Goal: Task Accomplishment & Management: Use online tool/utility

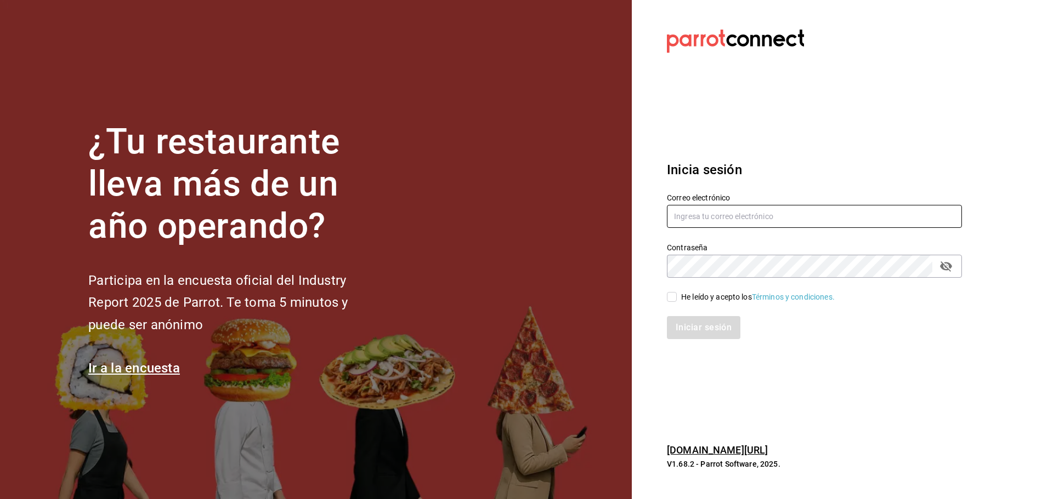
type input "[EMAIL_ADDRESS][DOMAIN_NAME]"
click at [676, 294] on input "He leído y acepto los Términos y condiciones." at bounding box center [672, 297] width 10 height 10
checkbox input "true"
click at [702, 327] on button "Iniciar sesión" at bounding box center [704, 327] width 75 height 23
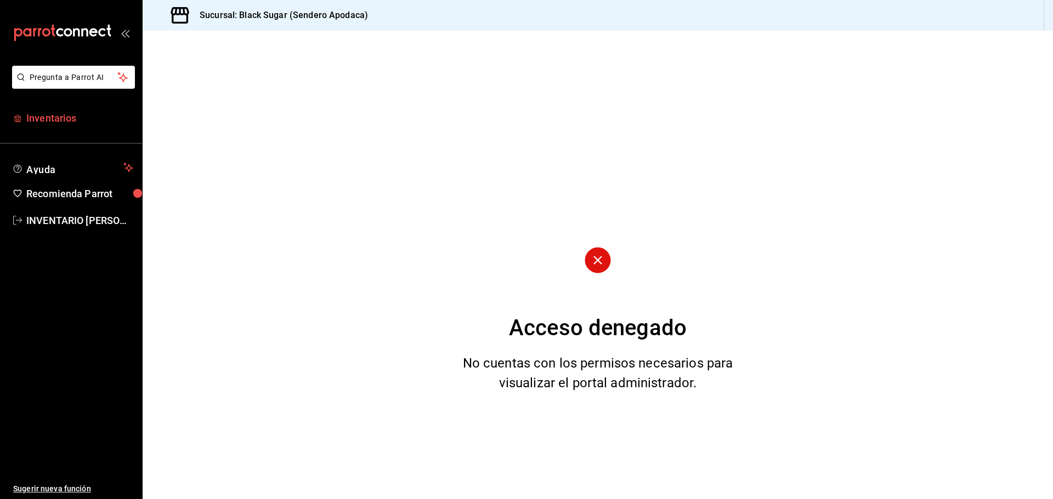
click at [84, 116] on span "Inventarios" at bounding box center [79, 118] width 107 height 15
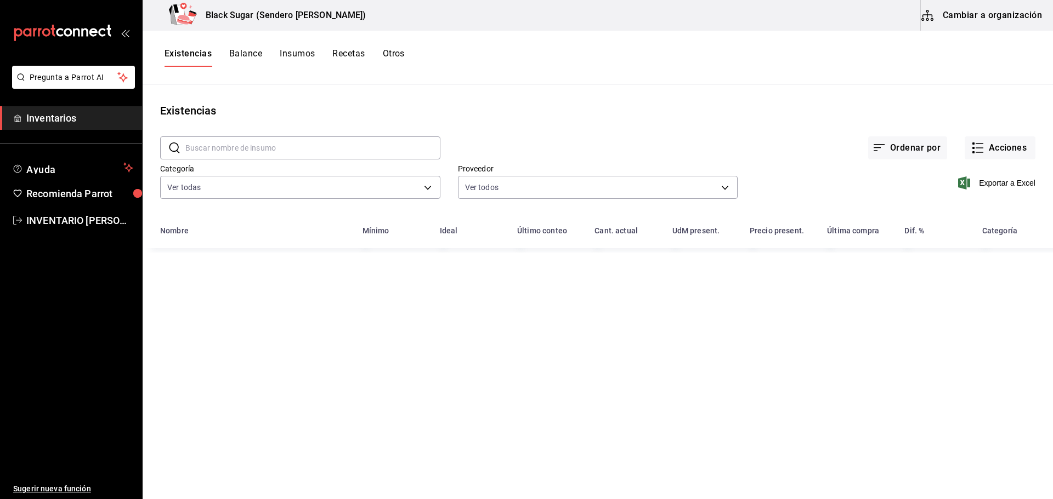
click at [977, 12] on button "Cambiar a organización" at bounding box center [981, 15] width 123 height 31
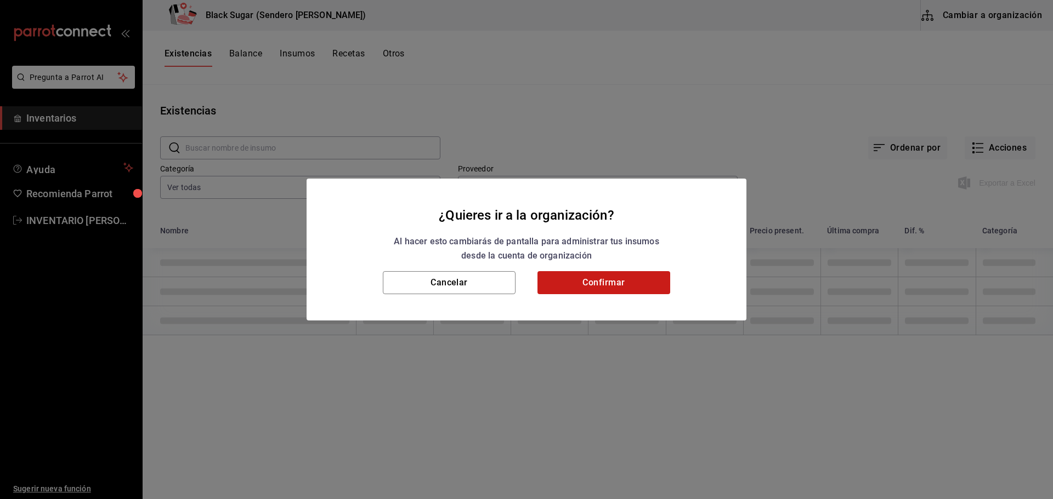
click at [633, 283] on button "Confirmar" at bounding box center [603, 282] width 133 height 23
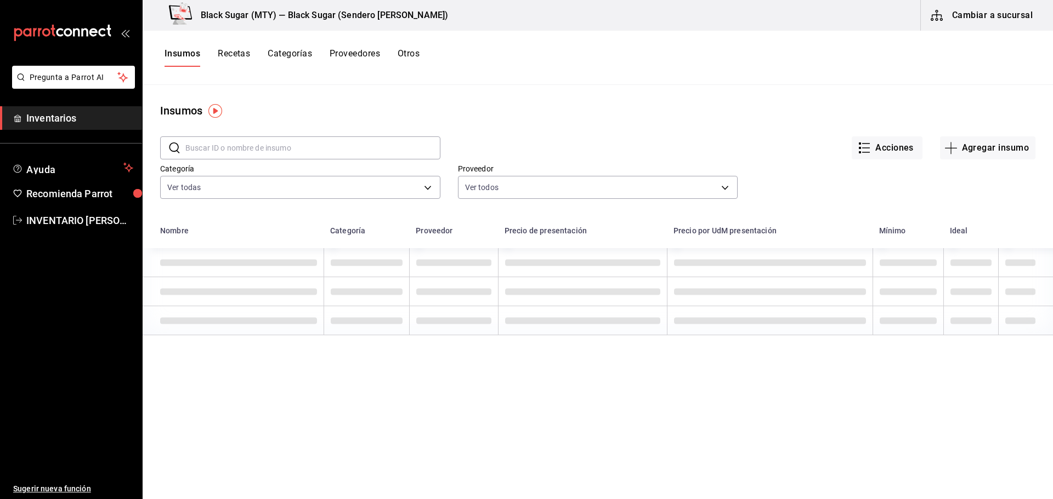
click at [413, 47] on div "Insumos Recetas Categorías Proveedores Otros" at bounding box center [598, 58] width 910 height 54
click at [411, 54] on button "Otros" at bounding box center [408, 57] width 22 height 19
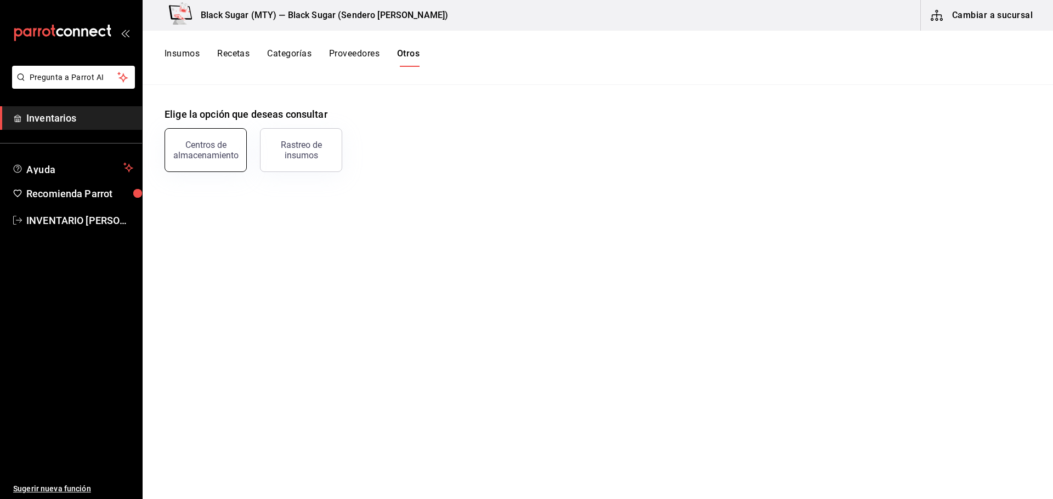
click at [201, 157] on div "Centros de almacenamiento" at bounding box center [206, 150] width 68 height 21
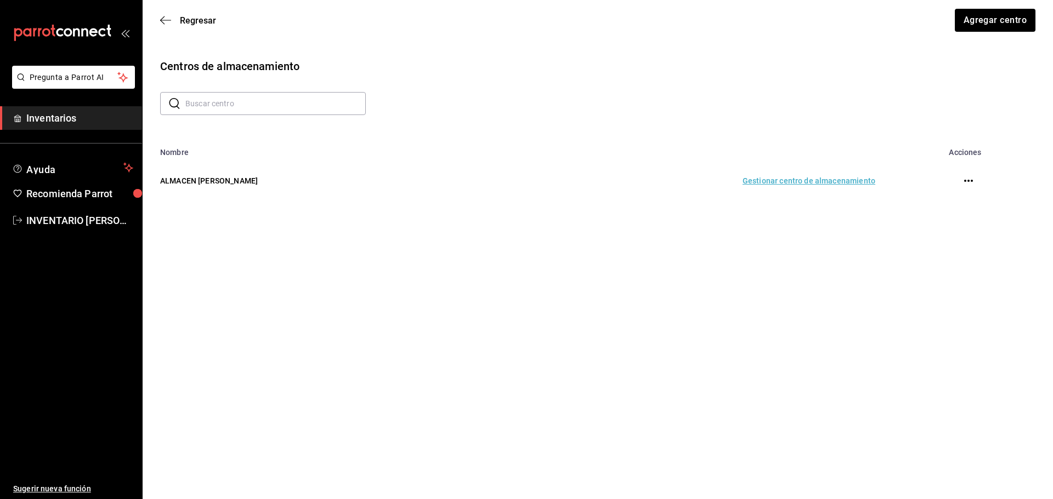
click at [814, 176] on td "Gestionar centro de almacenamiento" at bounding box center [681, 181] width 413 height 48
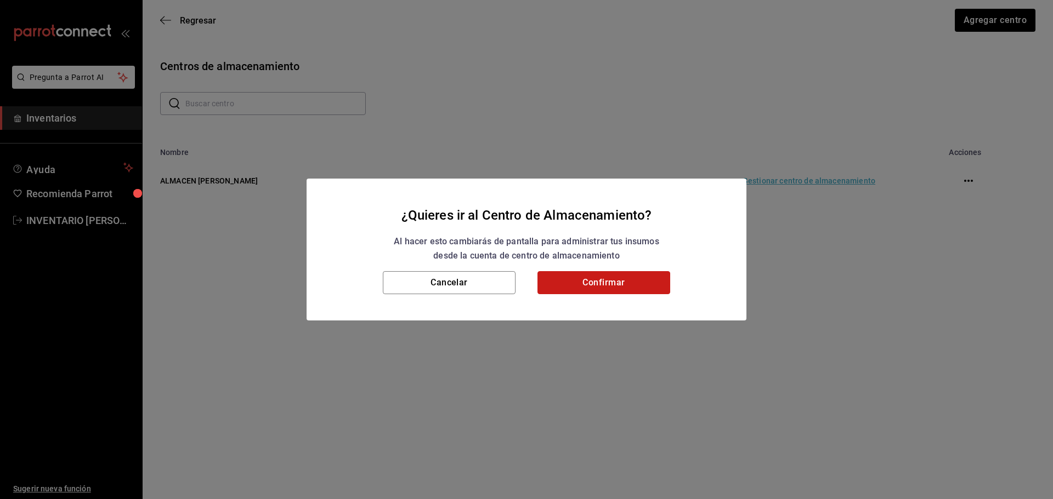
click at [575, 292] on button "Confirmar" at bounding box center [603, 282] width 133 height 23
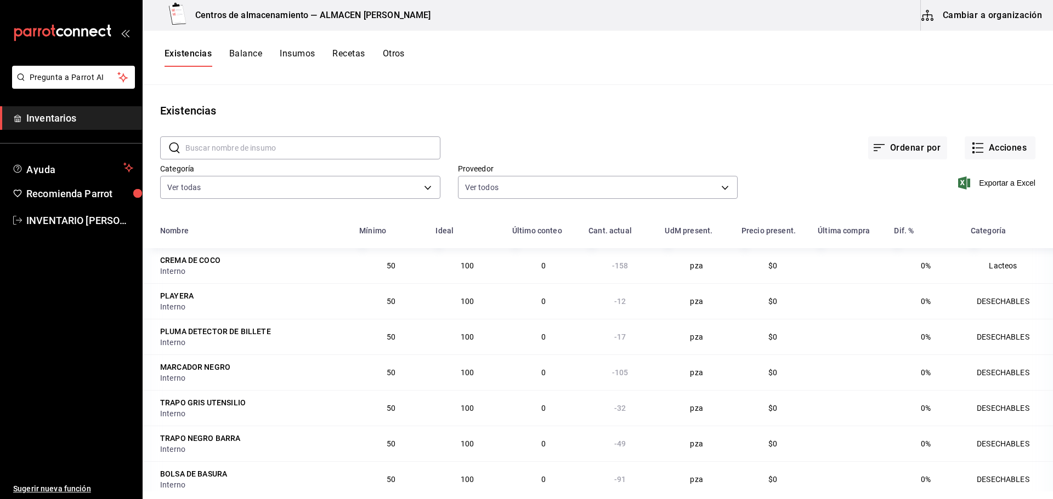
drag, startPoint x: 997, startPoint y: 135, endPoint x: 994, endPoint y: 150, distance: 15.6
click at [997, 136] on div "Ordenar por Acciones" at bounding box center [737, 139] width 595 height 41
click at [993, 152] on button "Acciones" at bounding box center [999, 147] width 71 height 23
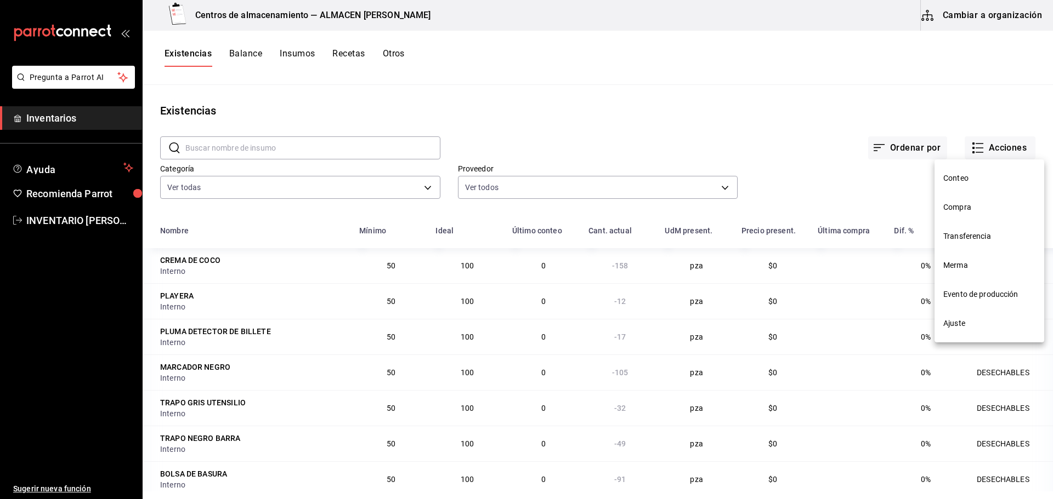
click at [976, 244] on li "Transferencia" at bounding box center [989, 236] width 110 height 29
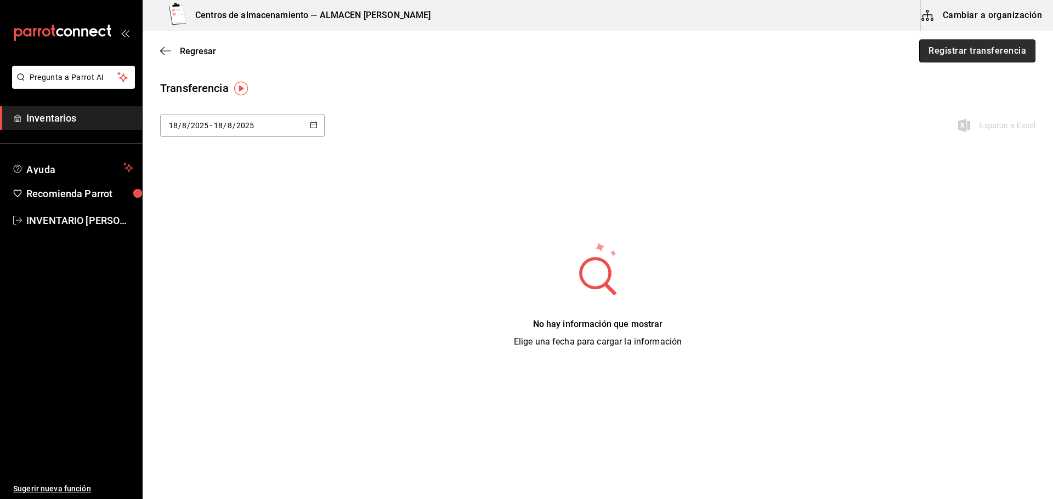
click at [959, 55] on button "Registrar transferencia" at bounding box center [977, 50] width 116 height 23
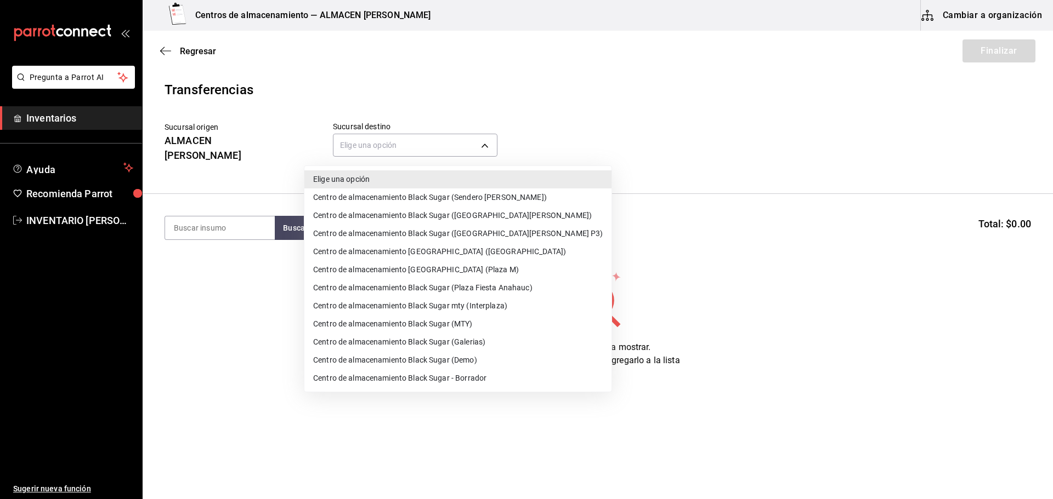
click at [366, 156] on body "Pregunta a Parrot AI Inventarios Ayuda Recomienda Parrot INVENTARIO [PERSON_NAM…" at bounding box center [526, 218] width 1053 height 437
click at [476, 307] on li "Centro de almacenamiento Black Sugar mty (Interplaza)" at bounding box center [457, 306] width 307 height 18
type input "ef3c88a7-61c2-4790-a2e8-5b3859862a04"
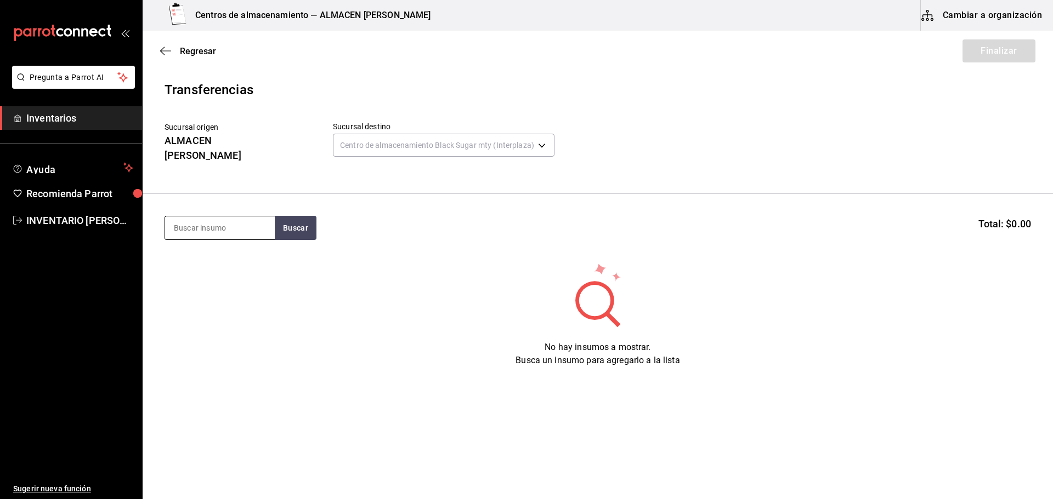
click at [263, 226] on input at bounding box center [220, 228] width 110 height 23
type input "BOBA"
drag, startPoint x: 306, startPoint y: 215, endPoint x: 304, endPoint y: 222, distance: 7.6
click at [306, 216] on button "Buscar" at bounding box center [296, 228] width 42 height 24
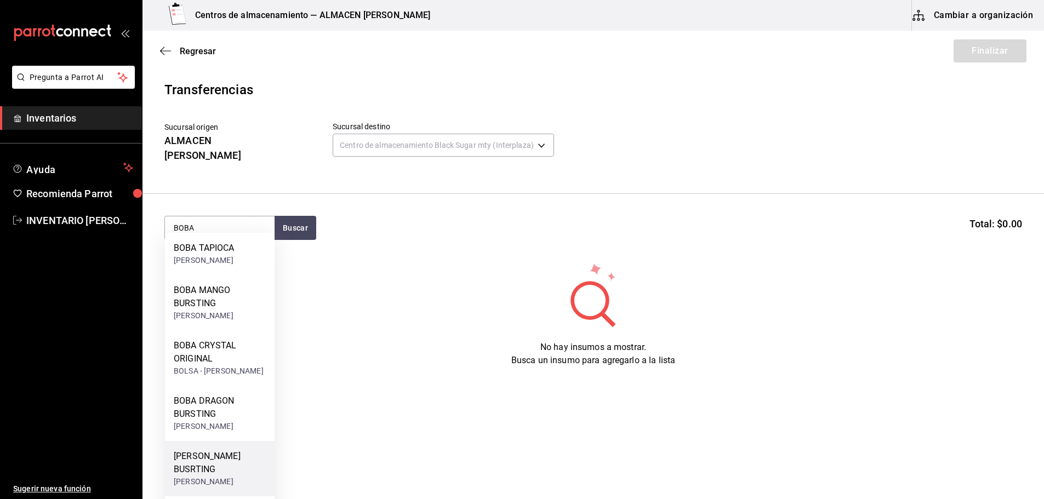
drag, startPoint x: 227, startPoint y: 475, endPoint x: 238, endPoint y: 467, distance: 14.0
click at [238, 467] on div "[PERSON_NAME] BUSRTING" at bounding box center [220, 463] width 92 height 26
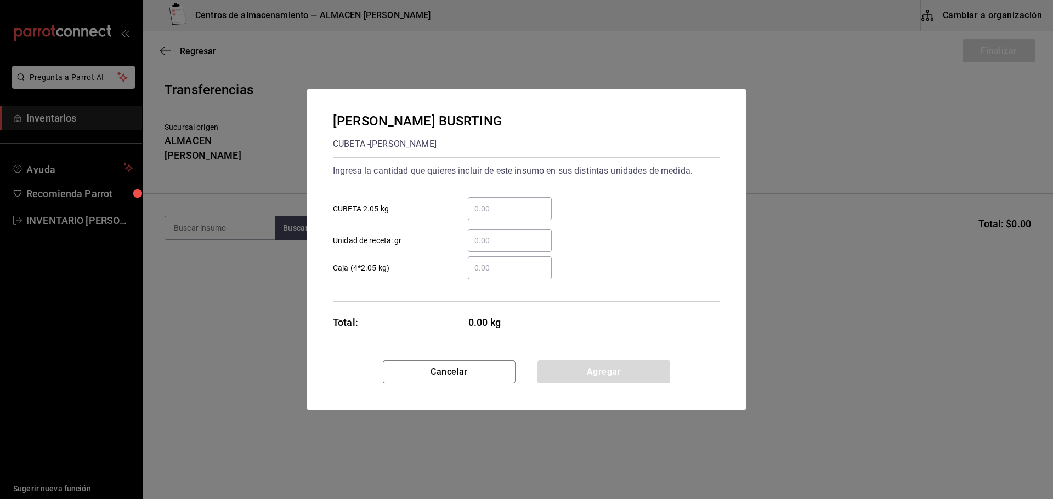
click at [479, 216] on div "​" at bounding box center [510, 208] width 84 height 23
click at [479, 215] on input "​ CUBETA 2.05 kg" at bounding box center [510, 208] width 84 height 13
type input "2"
click at [541, 373] on button "Agregar" at bounding box center [603, 372] width 133 height 23
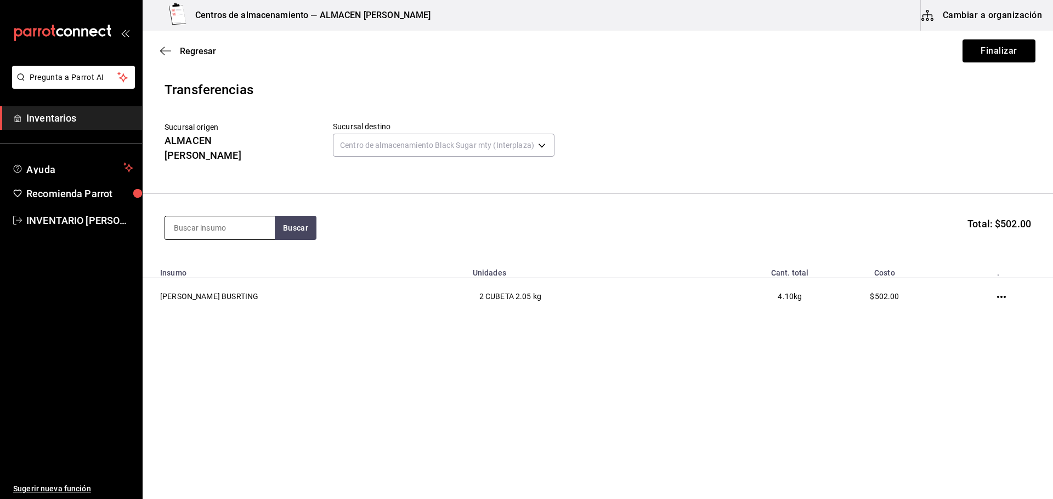
click at [246, 217] on input at bounding box center [220, 228] width 110 height 23
type input "BOBA"
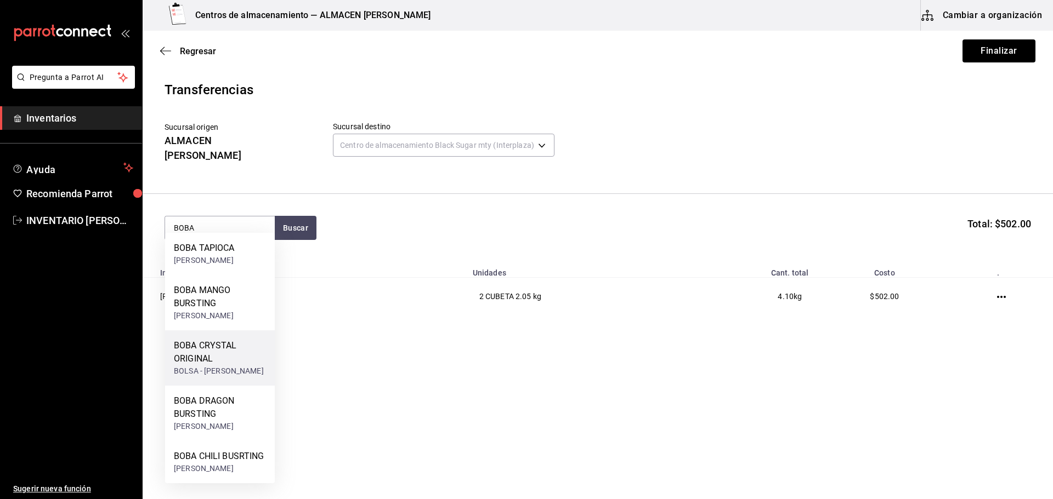
click at [220, 351] on div "BOBA CRYSTAL ORIGINAL" at bounding box center [220, 352] width 92 height 26
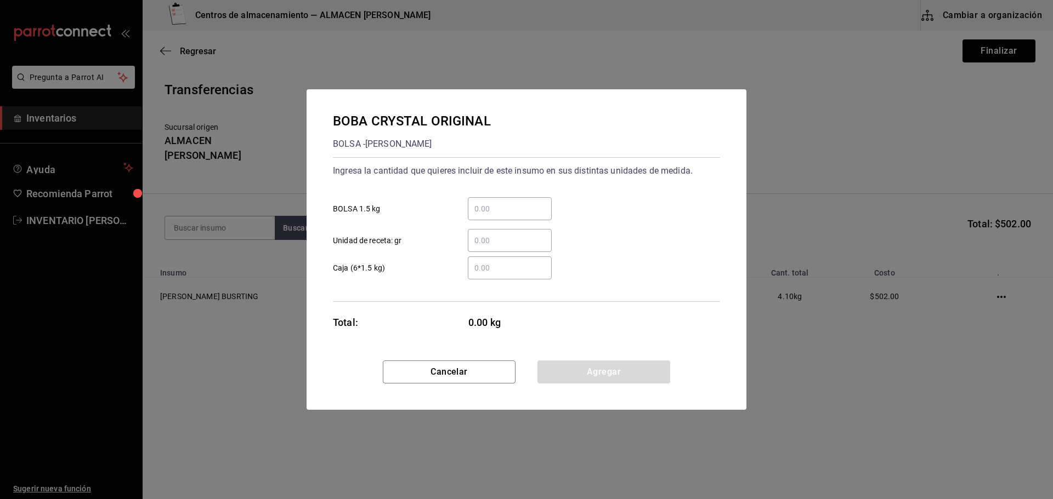
click at [520, 214] on input "​ BOLSA 1.5 kg" at bounding box center [510, 208] width 84 height 13
type input "1"
drag, startPoint x: 591, startPoint y: 395, endPoint x: 590, endPoint y: 380, distance: 14.3
click at [591, 395] on div "Cancelar Agregar" at bounding box center [526, 385] width 440 height 49
click at [590, 376] on button "Agregar" at bounding box center [603, 372] width 133 height 23
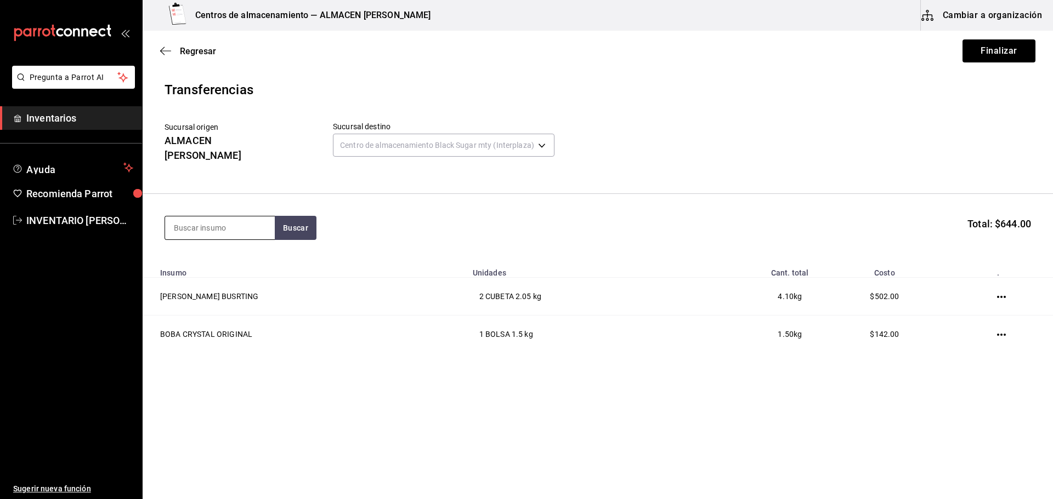
click at [250, 217] on input at bounding box center [220, 228] width 110 height 23
type input "JELLY"
click at [243, 300] on div "LYCHEE JELLY [PERSON_NAME]" at bounding box center [220, 296] width 110 height 42
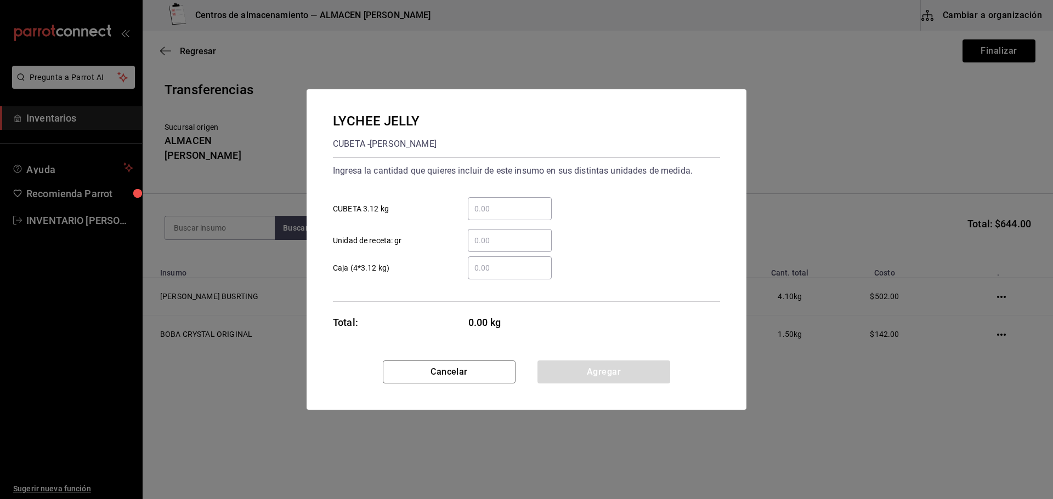
click at [520, 207] on input "​ CUBETA 3.12 kg" at bounding box center [510, 208] width 84 height 13
type input "1"
click at [590, 369] on button "Agregar" at bounding box center [603, 372] width 133 height 23
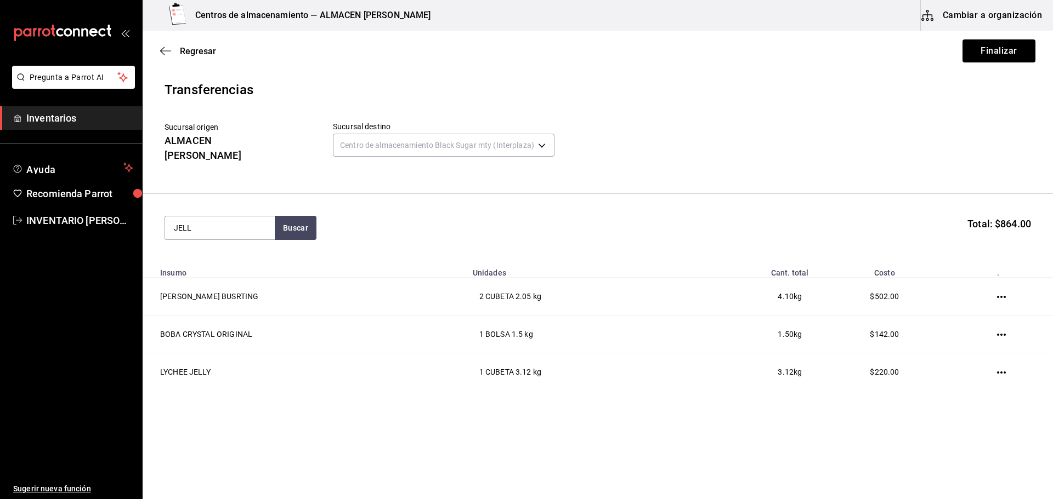
type input "JELLY"
click at [207, 245] on div "COFFEE JELLY" at bounding box center [204, 248] width 60 height 13
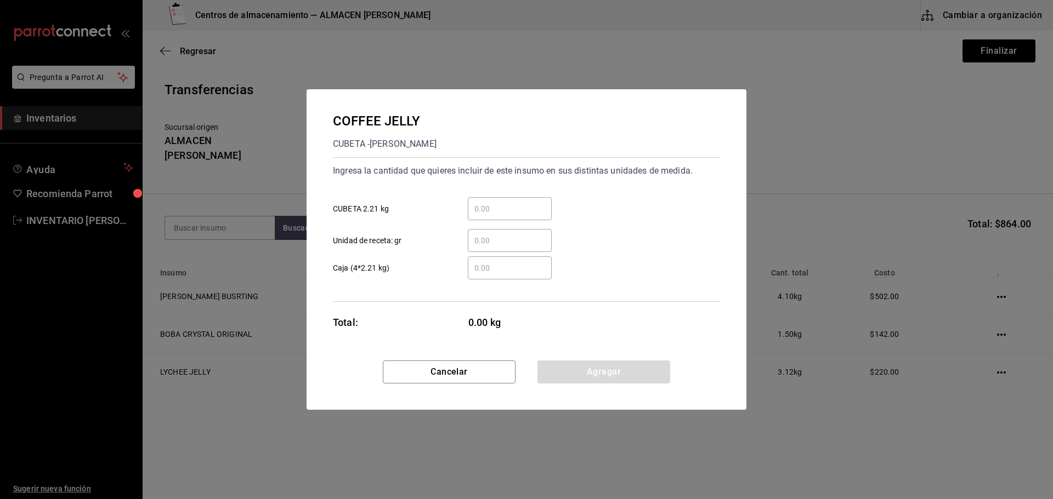
click at [487, 208] on input "​ CUBETA 2.21 kg" at bounding box center [510, 208] width 84 height 13
type input "1"
click at [562, 374] on button "Agregar" at bounding box center [603, 372] width 133 height 23
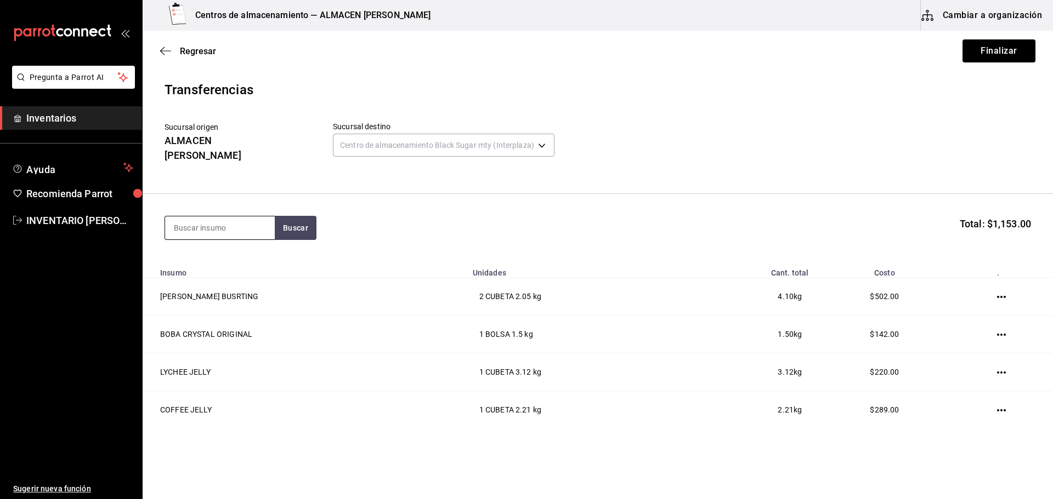
click at [240, 217] on input at bounding box center [220, 228] width 110 height 23
type input "BOBA"
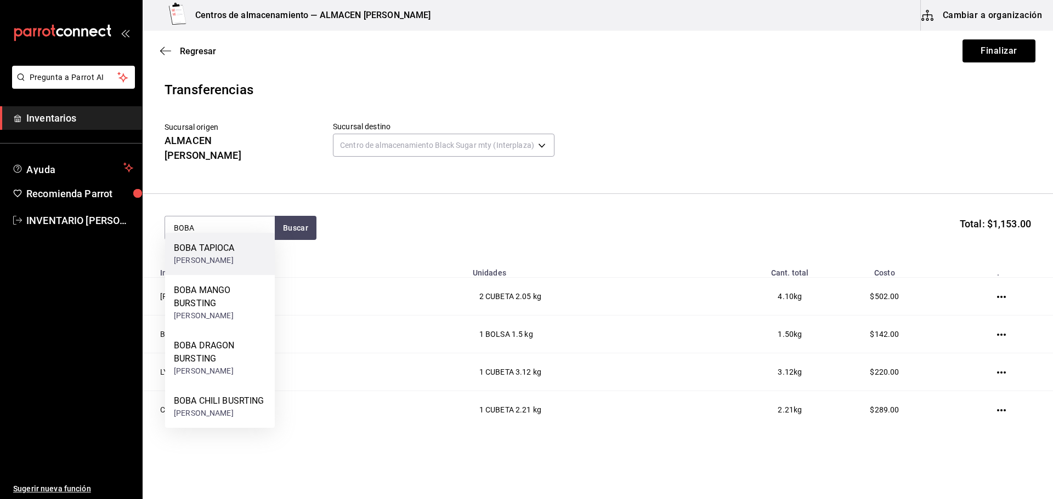
click at [217, 253] on div "BOBA TAPIOCA" at bounding box center [204, 248] width 61 height 13
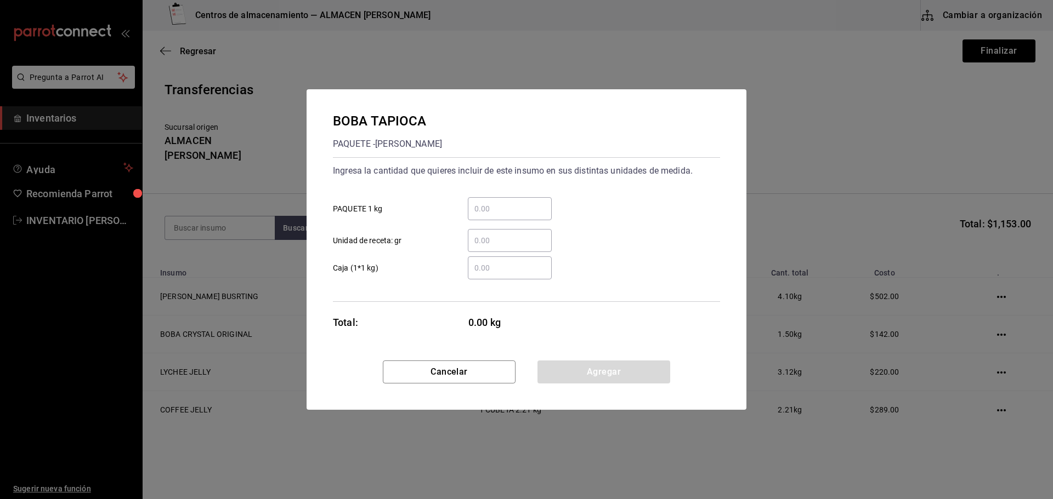
click at [481, 217] on div "​" at bounding box center [510, 208] width 84 height 23
click at [481, 215] on input "​ PAQUETE 1 kg" at bounding box center [510, 208] width 84 height 13
type input "5"
drag, startPoint x: 578, startPoint y: 375, endPoint x: 562, endPoint y: 374, distance: 15.9
click at [578, 375] on button "Agregar" at bounding box center [603, 372] width 133 height 23
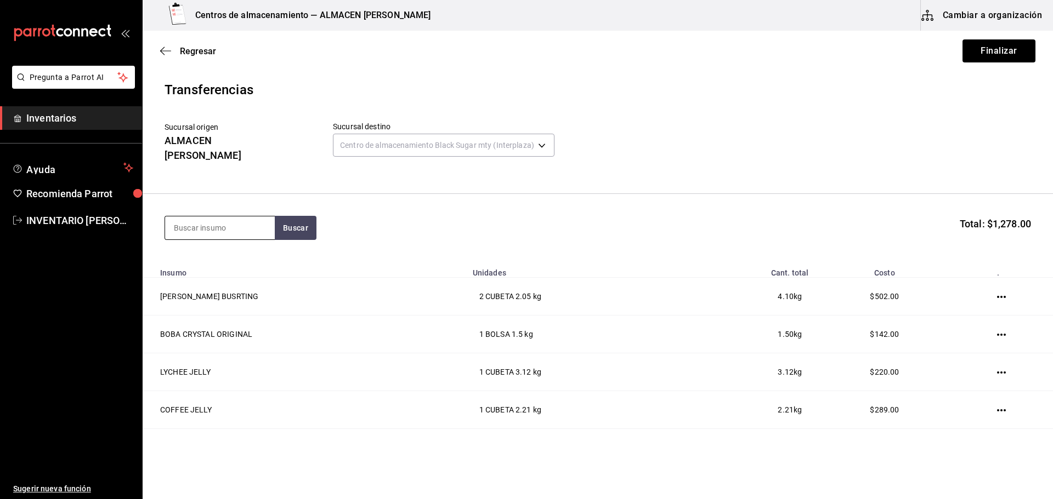
click at [230, 218] on input at bounding box center [220, 228] width 110 height 23
type input "TARO"
click at [242, 248] on div "TARO PREMIUM POWDER" at bounding box center [220, 255] width 92 height 26
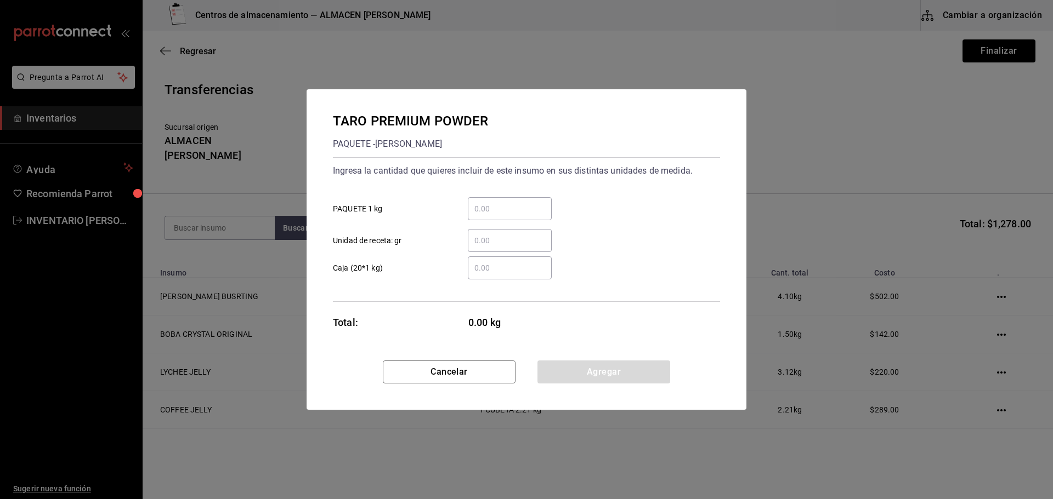
click at [492, 194] on div "​ PAQUETE 1 kg" at bounding box center [522, 205] width 396 height 32
click at [492, 206] on input "​ PAQUETE 1 kg" at bounding box center [510, 208] width 84 height 13
type input "2"
click at [593, 380] on button "Agregar" at bounding box center [603, 372] width 133 height 23
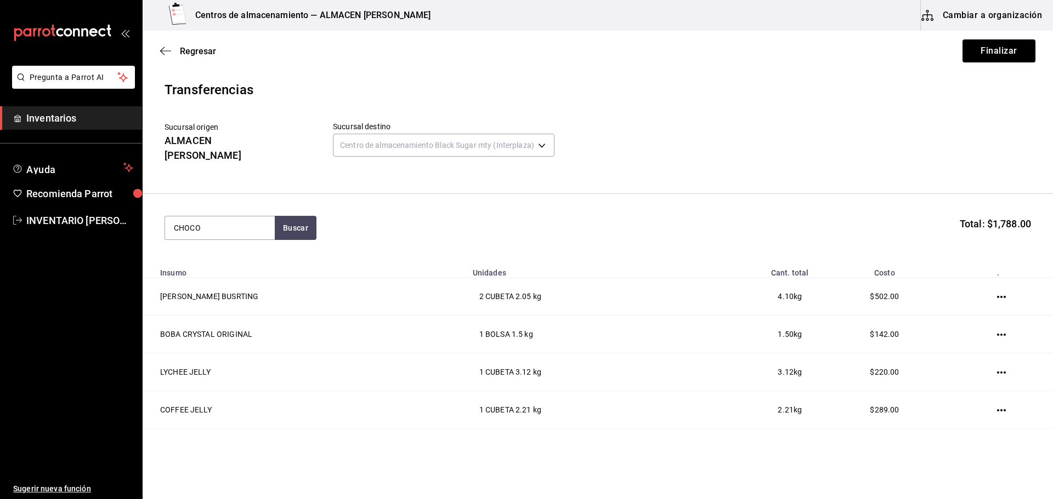
type input "CHOCO"
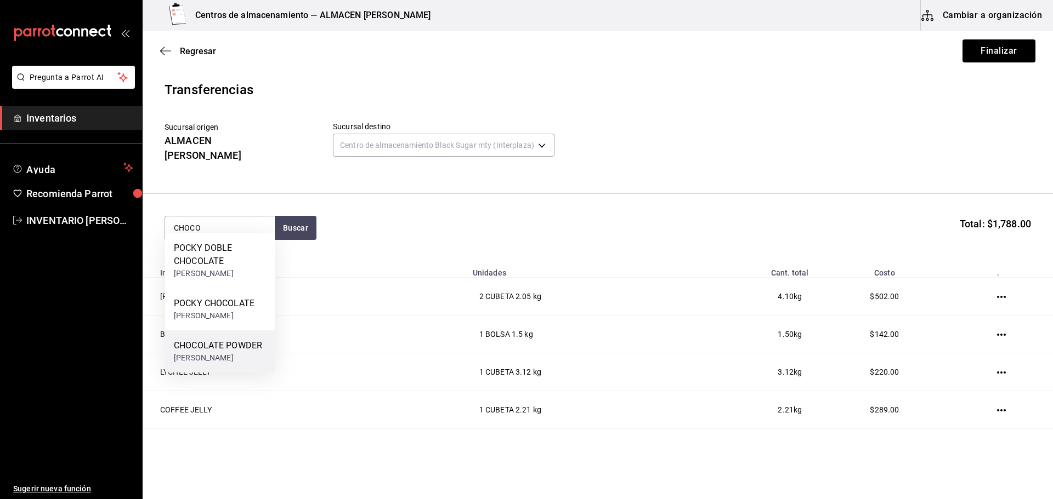
click at [226, 340] on div "CHOCOLATE POWDER" at bounding box center [218, 345] width 88 height 13
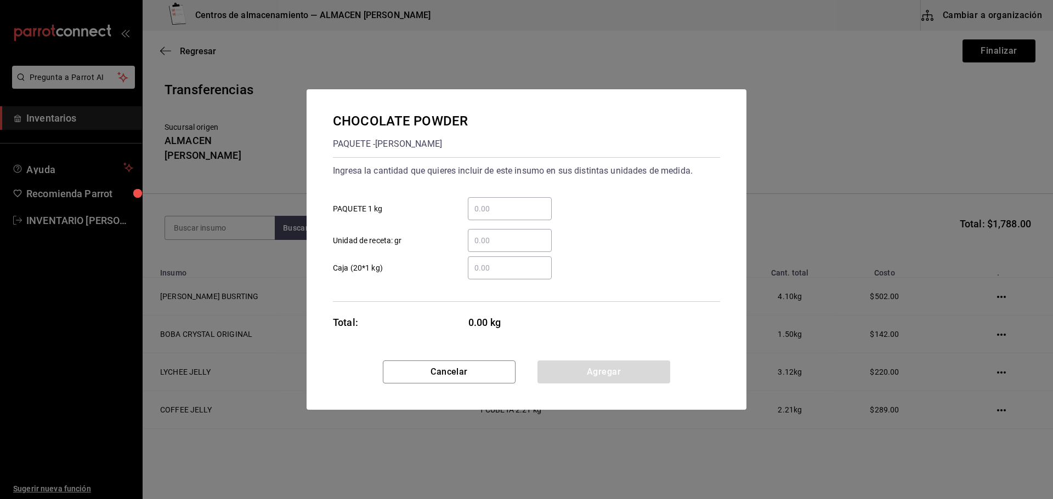
click at [519, 208] on input "​ PAQUETE 1 kg" at bounding box center [510, 208] width 84 height 13
type input "1"
click at [611, 360] on div "CHOCOLATE POWDER [PERSON_NAME] Ingresa la cantidad que quieres incluir de este …" at bounding box center [526, 224] width 440 height 271
click at [608, 368] on button "Agregar" at bounding box center [603, 372] width 133 height 23
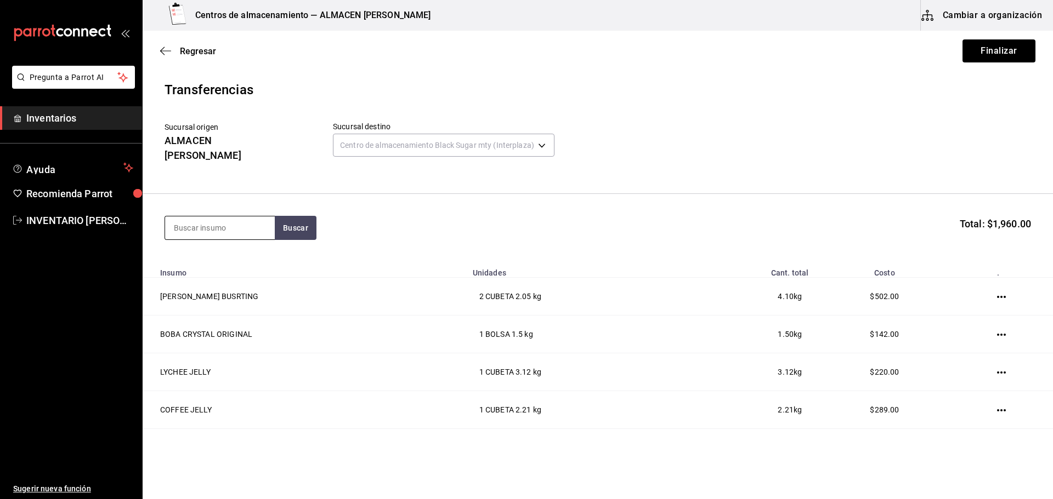
click at [214, 220] on input at bounding box center [220, 228] width 110 height 23
type input "COFF"
click at [234, 245] on div "COFFEE POWDER" at bounding box center [209, 248] width 70 height 13
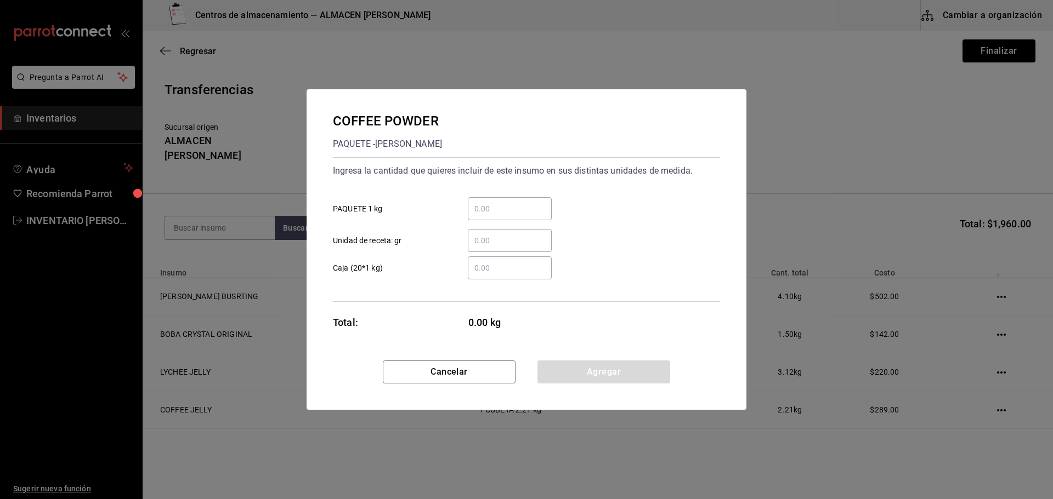
drag, startPoint x: 484, startPoint y: 195, endPoint x: 451, endPoint y: 230, distance: 47.7
click at [484, 201] on div "​ PAQUETE 1 kg" at bounding box center [522, 205] width 396 height 32
click at [451, 230] on div "​" at bounding box center [500, 240] width 101 height 23
click at [468, 234] on input "​ Unidad de receta: gr" at bounding box center [510, 240] width 84 height 13
click at [499, 201] on div "​" at bounding box center [510, 208] width 84 height 23
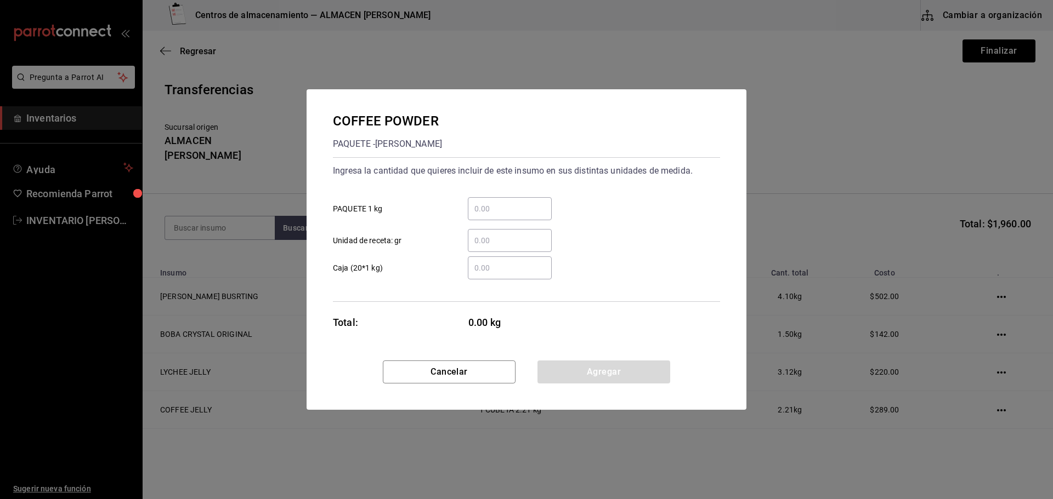
click at [499, 202] on input "​ PAQUETE 1 kg" at bounding box center [510, 208] width 84 height 13
type input "1"
click at [579, 379] on button "Agregar" at bounding box center [603, 372] width 133 height 23
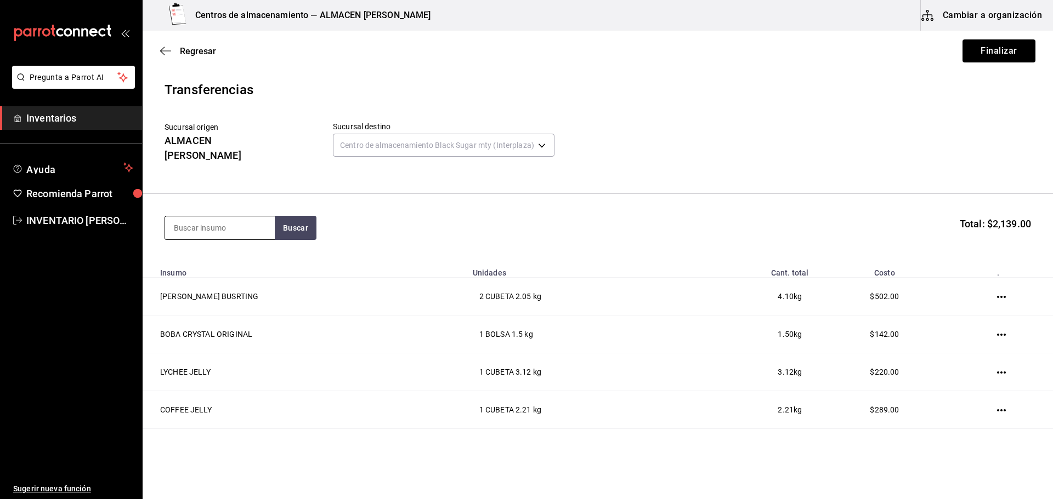
click at [230, 217] on input at bounding box center [220, 228] width 110 height 23
type input "TAJI"
click at [220, 243] on div "TAJIN POLVO" at bounding box center [204, 248] width 60 height 13
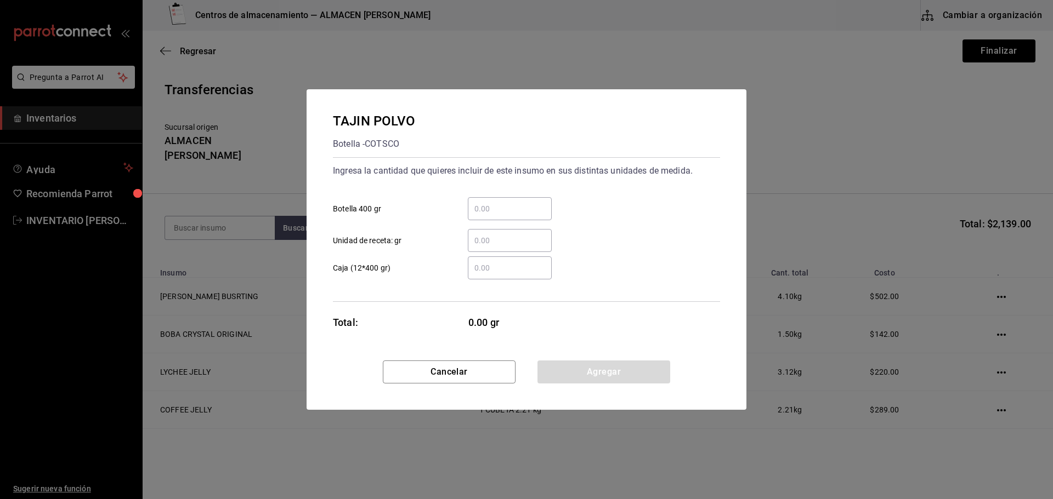
click at [481, 207] on input "​ Botella 400 gr" at bounding box center [510, 208] width 84 height 13
type input "1"
click at [609, 367] on button "Agregar" at bounding box center [603, 372] width 133 height 23
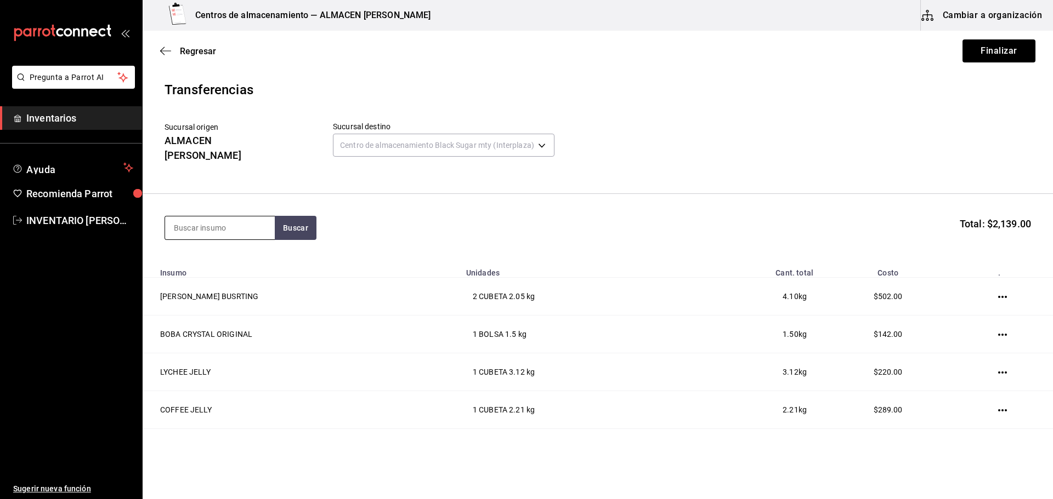
click at [240, 217] on input at bounding box center [220, 228] width 110 height 23
type input "TIGER"
click at [248, 254] on div "[PERSON_NAME] SUGAR" at bounding box center [220, 255] width 92 height 26
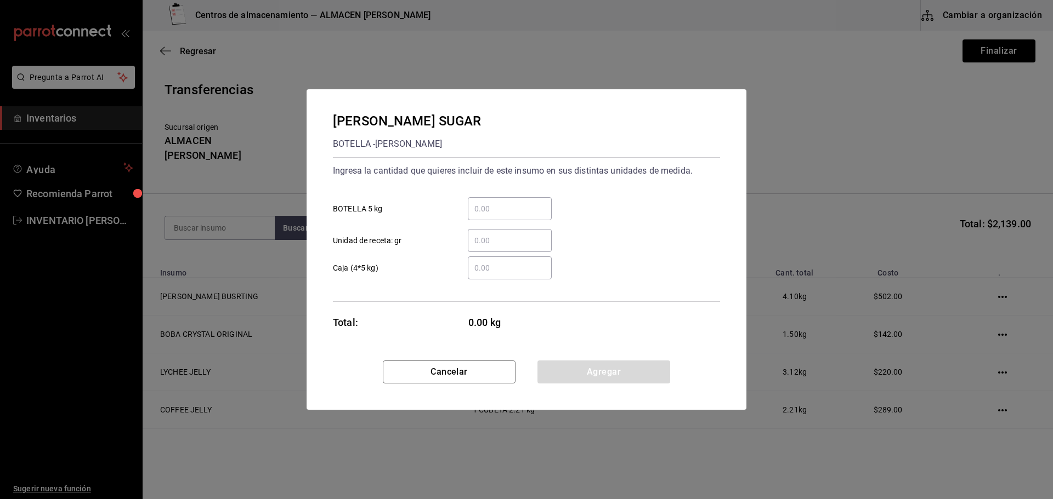
click at [477, 213] on input "​ BOTELLA 5 kg" at bounding box center [510, 208] width 84 height 13
type input "1"
click at [580, 382] on button "Agregar" at bounding box center [603, 372] width 133 height 23
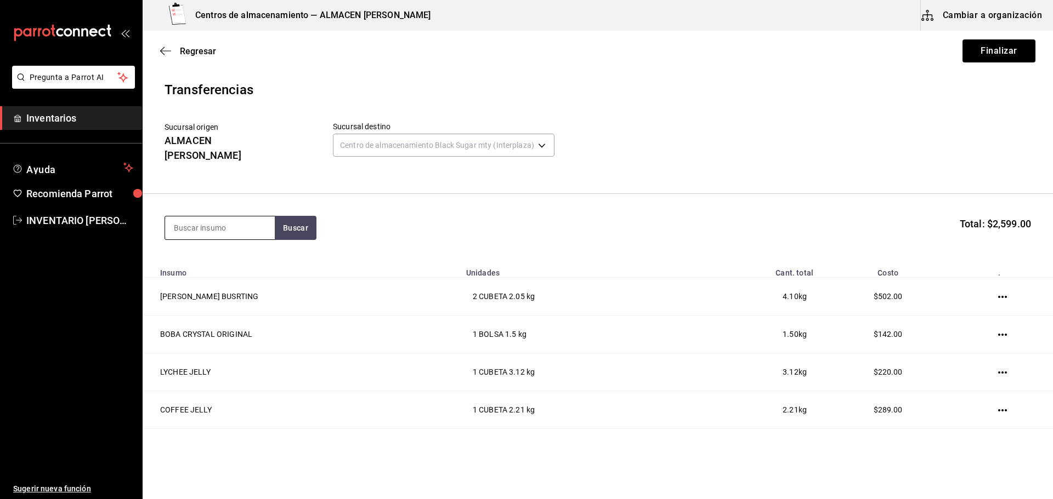
click at [229, 217] on input at bounding box center [220, 228] width 110 height 23
type input "CARA"
click at [229, 239] on div "CARAMEL SYRUP [PERSON_NAME]" at bounding box center [220, 254] width 110 height 42
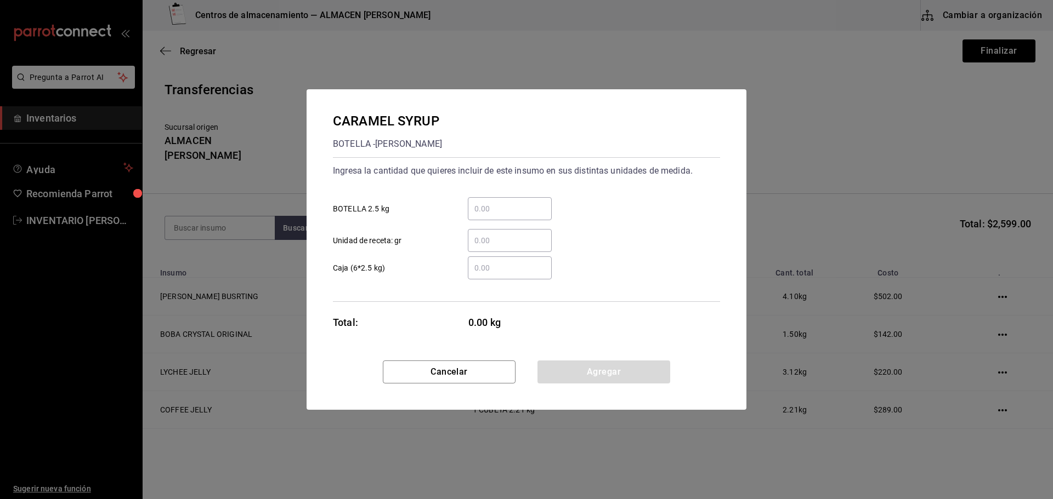
click at [516, 219] on div "​" at bounding box center [510, 208] width 84 height 23
click at [516, 215] on input "​ BOTELLA 2.5 kg" at bounding box center [510, 208] width 84 height 13
type input "1"
drag, startPoint x: 587, startPoint y: 357, endPoint x: 579, endPoint y: 372, distance: 16.2
click at [581, 371] on div "CARAMEL SYRUP [PERSON_NAME] Ingresa la cantidad que quieres incluir de este ins…" at bounding box center [526, 249] width 440 height 321
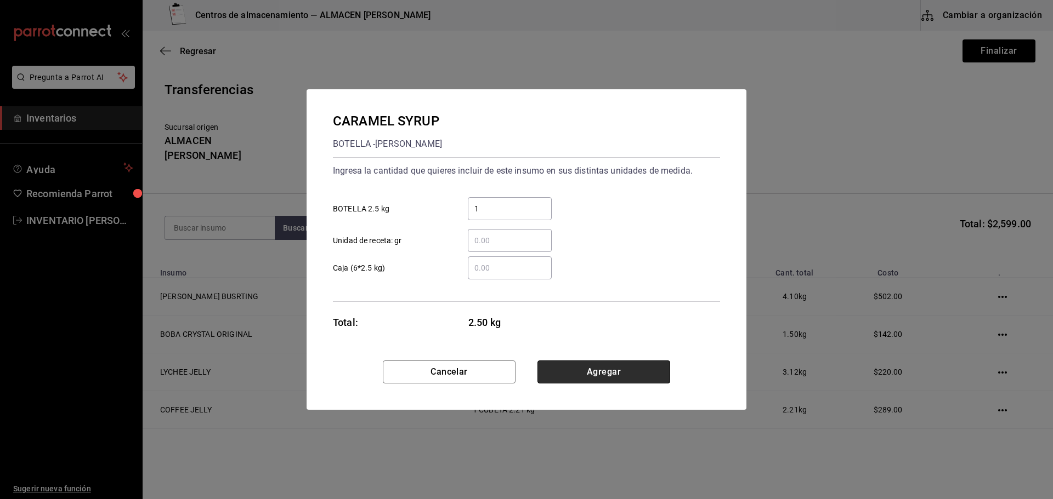
click at [579, 372] on button "Agregar" at bounding box center [603, 372] width 133 height 23
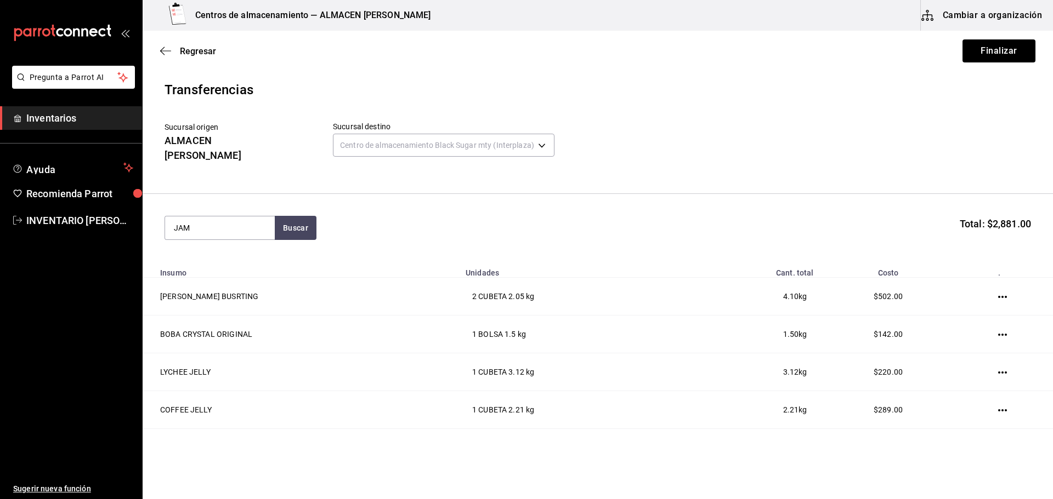
type input "JAM"
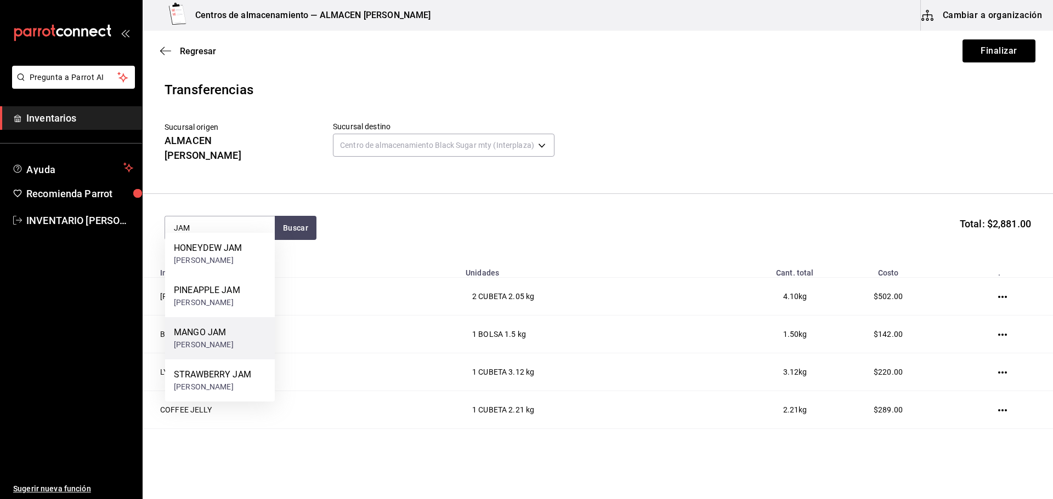
click at [212, 337] on div "MANGO JAM" at bounding box center [204, 332] width 60 height 13
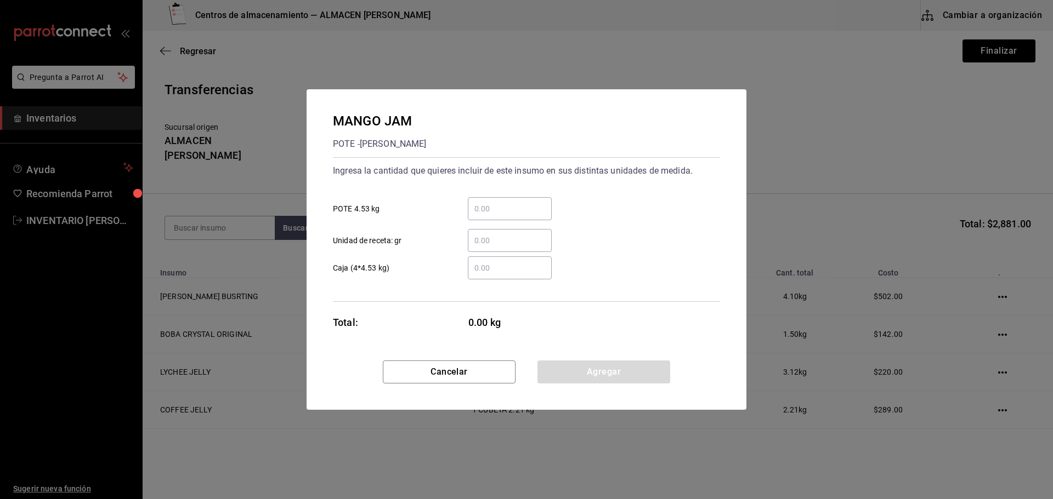
click at [529, 208] on input "​ POTE 4.53 kg" at bounding box center [510, 208] width 84 height 13
type input "1"
click at [569, 367] on button "Agregar" at bounding box center [603, 372] width 133 height 23
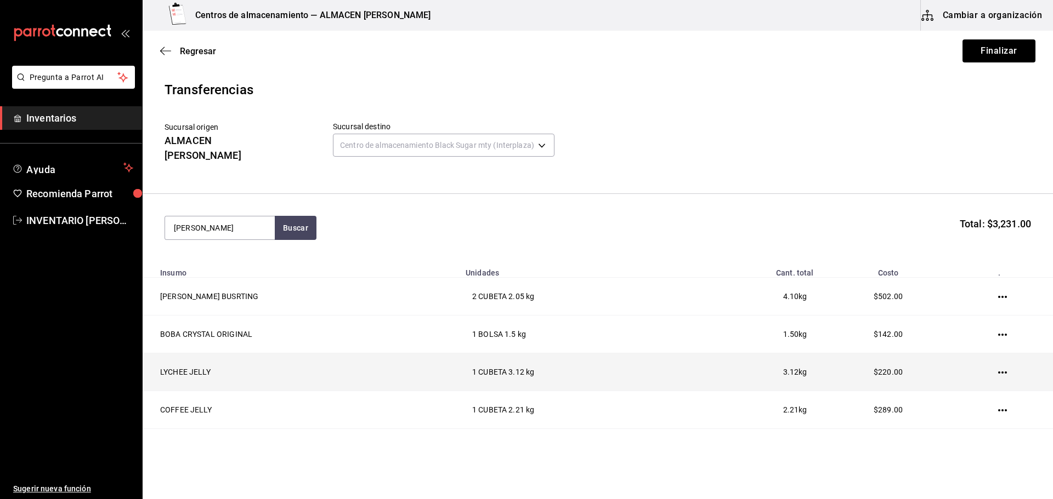
type input "JAM"
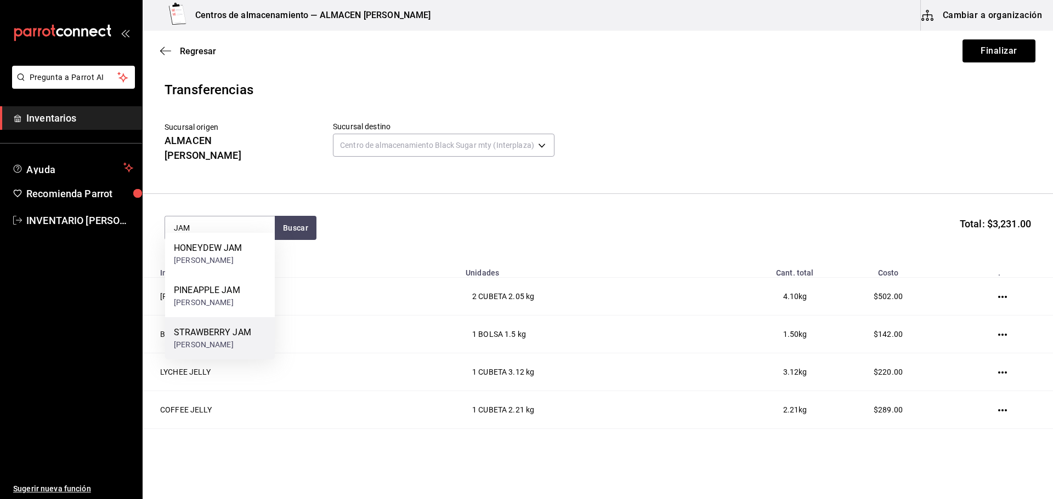
click at [219, 343] on div "[PERSON_NAME]" at bounding box center [212, 345] width 77 height 12
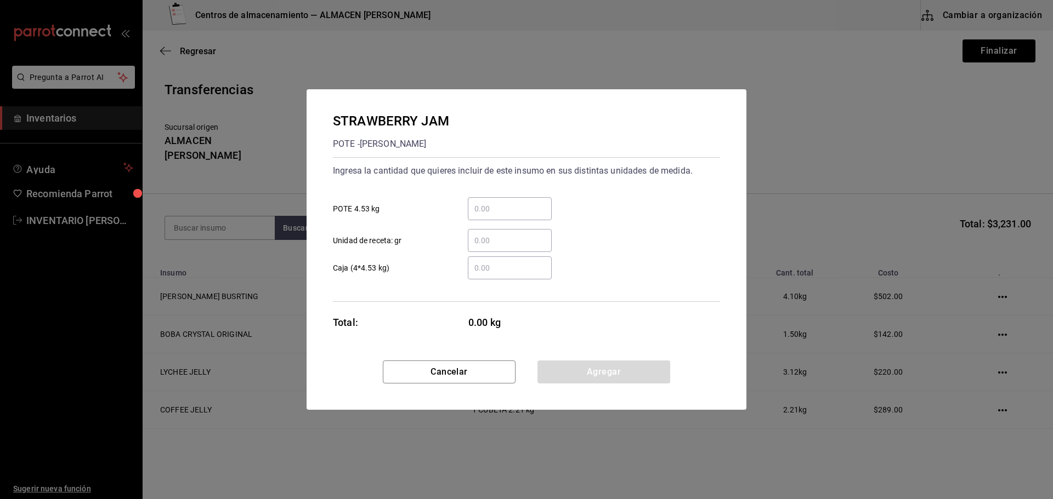
click at [516, 204] on input "​ POTE 4.53 kg" at bounding box center [510, 208] width 84 height 13
type input "1"
click at [601, 377] on button "Agregar" at bounding box center [603, 372] width 133 height 23
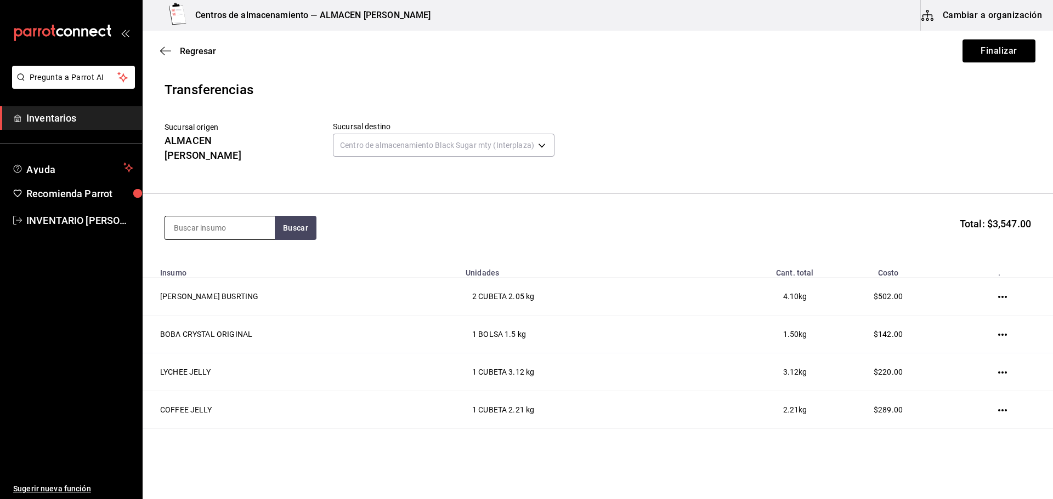
click at [225, 217] on input at bounding box center [220, 228] width 110 height 23
type input "POPO"
click at [244, 247] on div "POPOTE BLACK" at bounding box center [218, 248] width 88 height 13
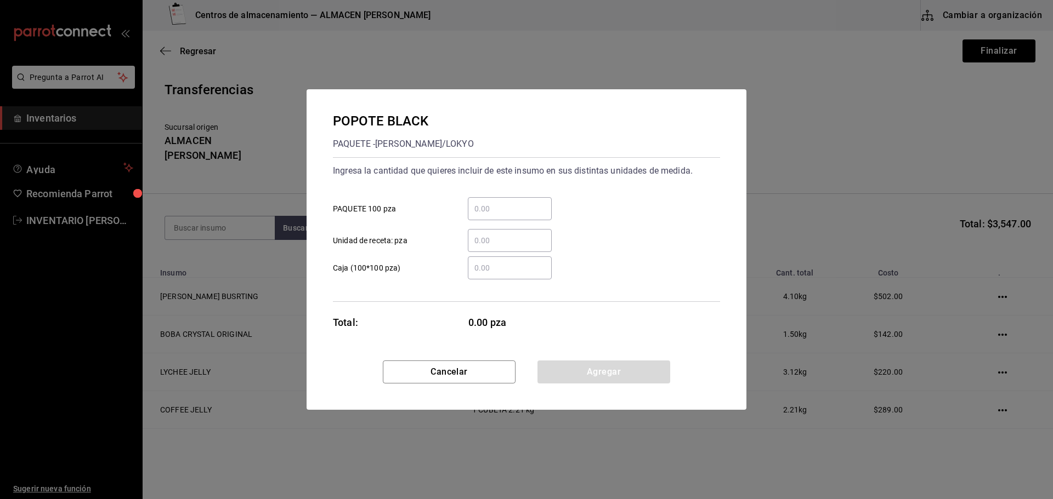
click at [511, 223] on div "​ Unidad de receta: pza" at bounding box center [522, 236] width 396 height 32
click at [510, 207] on input "​ PAQUETE 100 pza" at bounding box center [510, 208] width 84 height 13
type input "2"
click at [585, 377] on button "Agregar" at bounding box center [603, 372] width 133 height 23
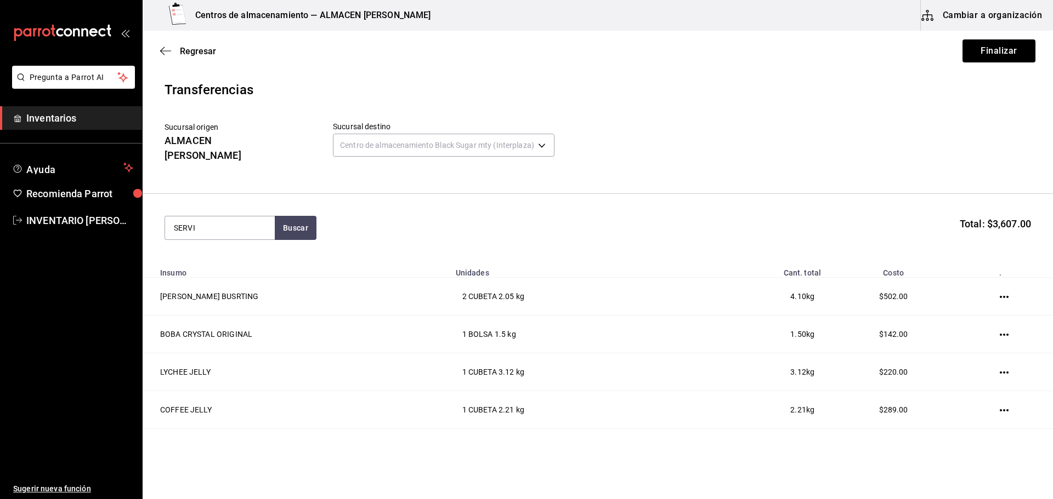
type input "SERVI"
click at [202, 249] on div "SERVILLETA" at bounding box center [218, 248] width 88 height 13
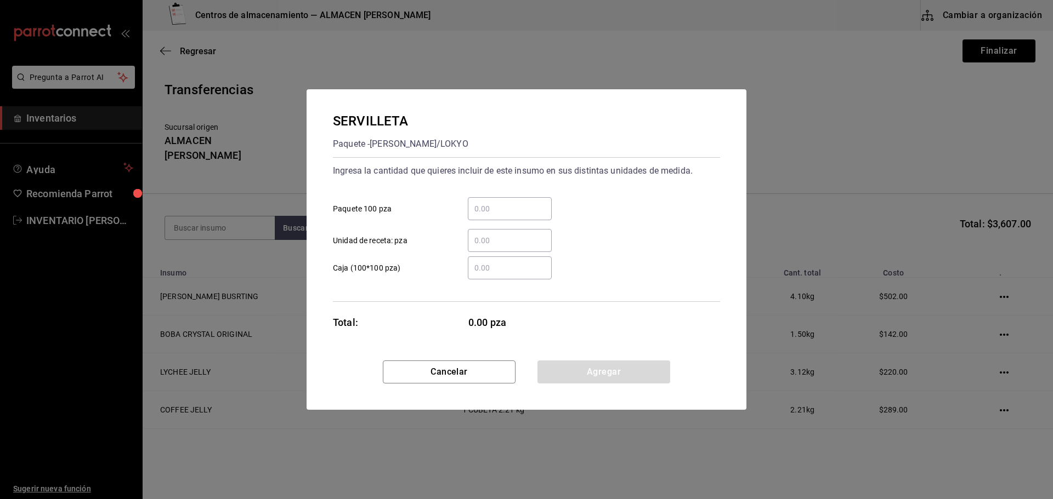
click at [500, 212] on input "​ Paquete 100 pza" at bounding box center [510, 208] width 84 height 13
type input "2"
click at [601, 371] on button "Agregar" at bounding box center [603, 372] width 133 height 23
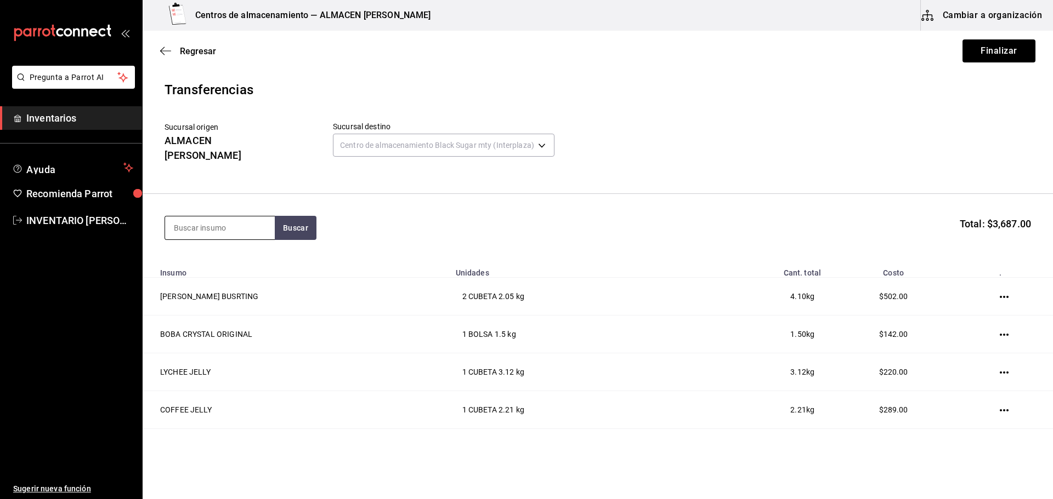
click at [211, 217] on input at bounding box center [220, 228] width 110 height 23
type input "SOBRE"
click at [230, 260] on div "PAQUETE - Interno" at bounding box center [213, 261] width 78 height 12
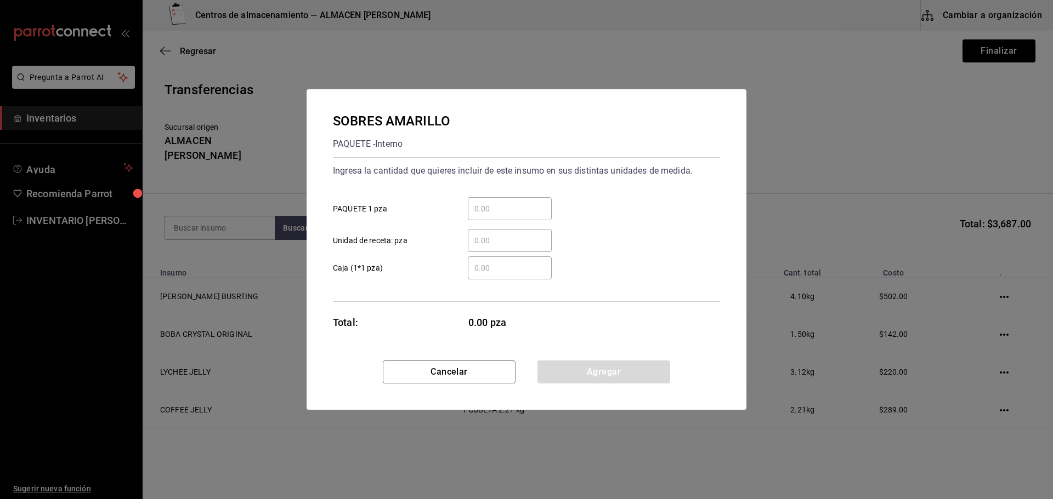
click at [493, 218] on div "​" at bounding box center [510, 208] width 84 height 23
click at [493, 215] on input "​ PAQUETE 1 pza" at bounding box center [510, 208] width 84 height 13
type input "5"
drag, startPoint x: 555, startPoint y: 375, endPoint x: 461, endPoint y: 337, distance: 101.6
click at [555, 376] on button "Agregar" at bounding box center [603, 372] width 133 height 23
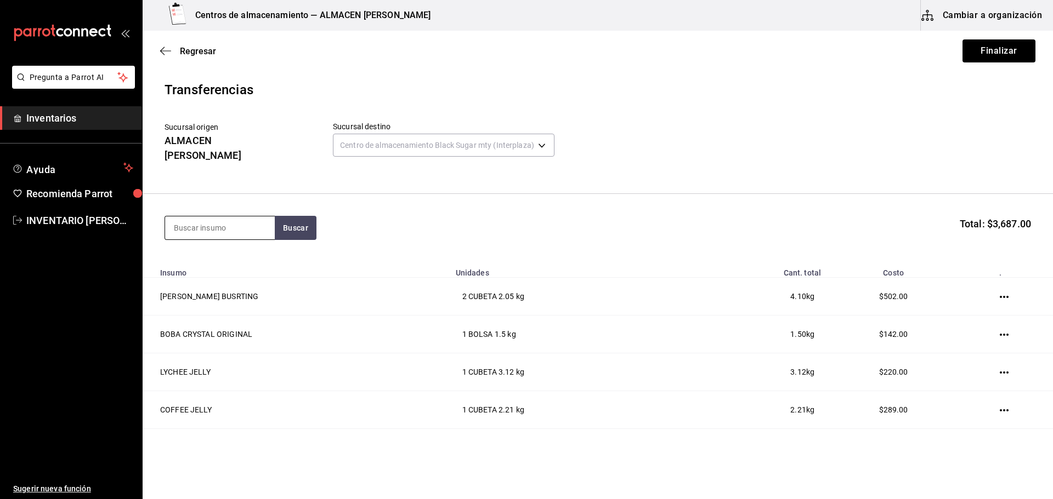
click at [212, 223] on input at bounding box center [220, 228] width 110 height 23
type input "GUAN"
click at [210, 235] on div "GUANTES NEGRO CAJA - Interno" at bounding box center [220, 254] width 110 height 42
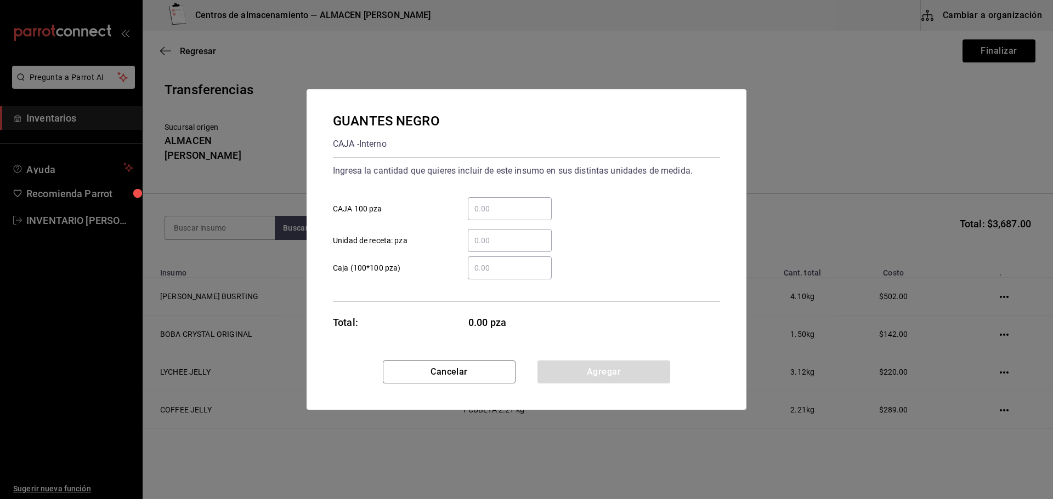
click at [514, 220] on div "​ Unidad de receta: pza" at bounding box center [522, 236] width 396 height 32
click at [503, 200] on div "​" at bounding box center [510, 208] width 84 height 23
click at [503, 202] on input "​ CAJA 100 pza" at bounding box center [510, 208] width 84 height 13
type input "1"
click at [580, 378] on button "Agregar" at bounding box center [603, 372] width 133 height 23
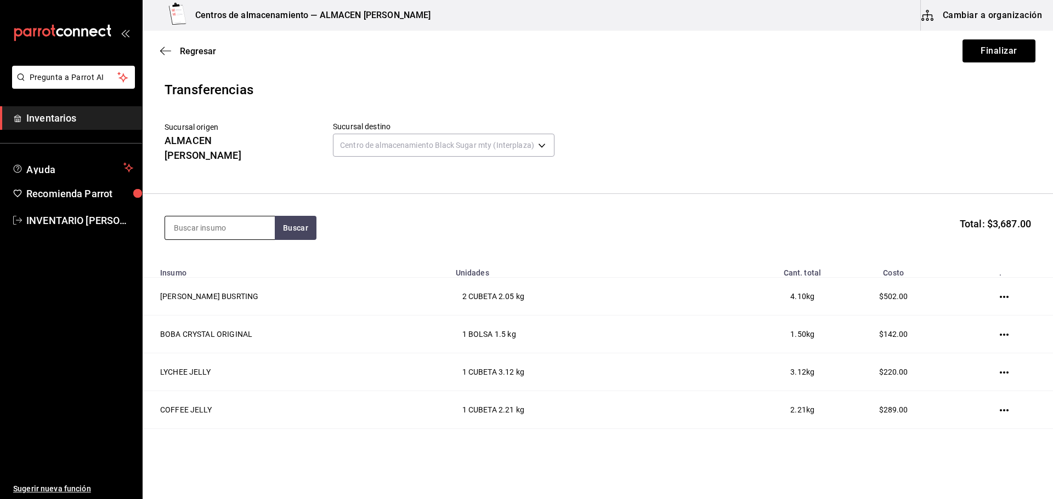
click at [232, 217] on input at bounding box center [220, 228] width 110 height 23
type input "LECHE"
click at [293, 216] on button "Buscar" at bounding box center [296, 228] width 42 height 24
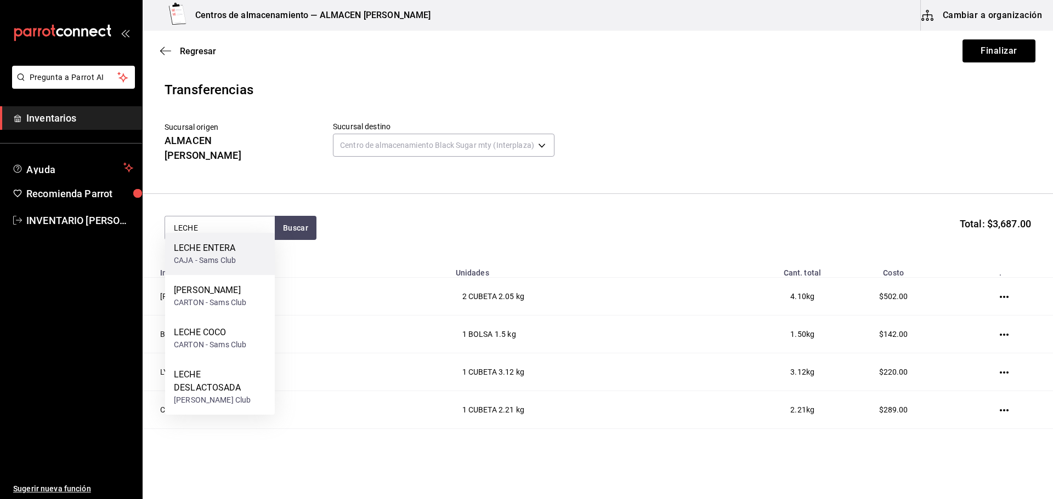
click at [234, 254] on div "LECHE ENTERA" at bounding box center [205, 248] width 62 height 13
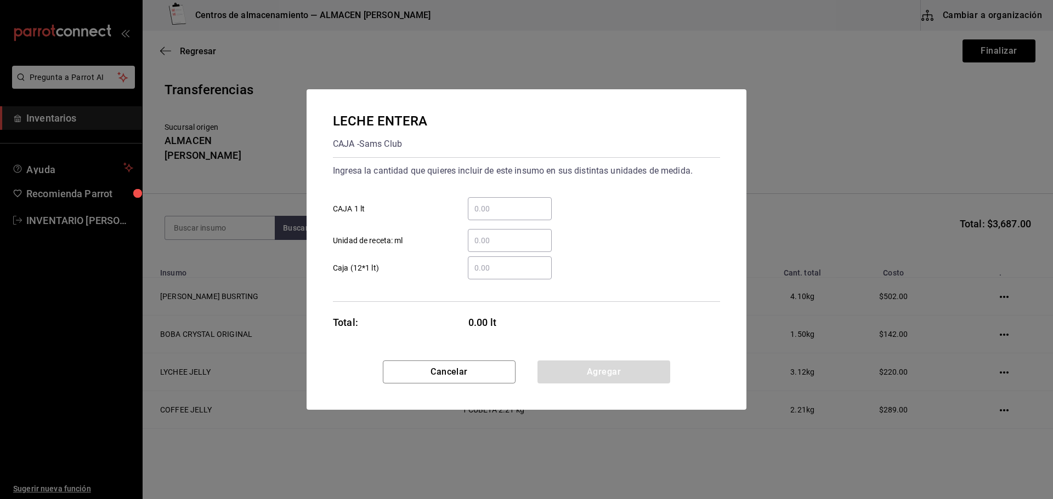
click at [503, 203] on input "​ CAJA 1 lt" at bounding box center [510, 208] width 84 height 13
type input "3"
drag, startPoint x: 562, startPoint y: 368, endPoint x: 427, endPoint y: 313, distance: 146.1
click at [562, 368] on button "Agregar" at bounding box center [603, 372] width 133 height 23
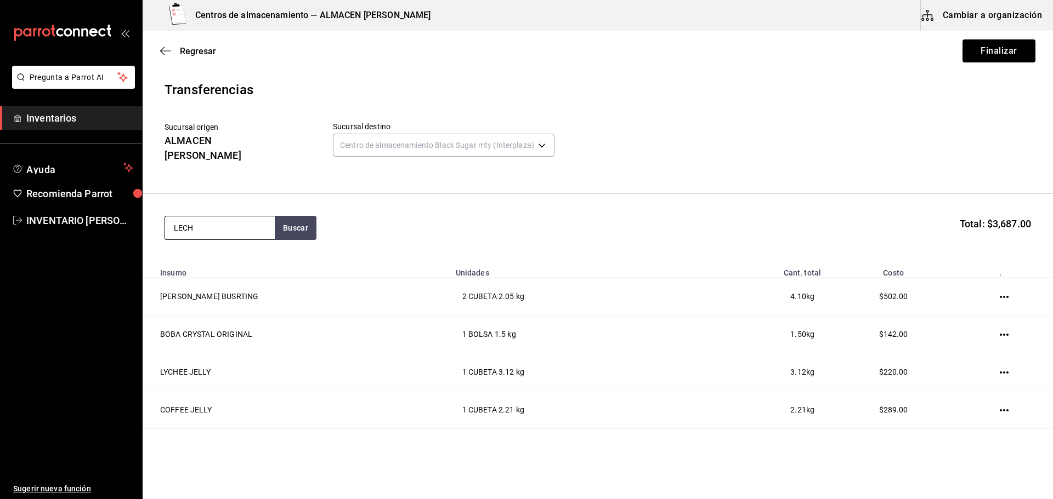
type input "LECHE"
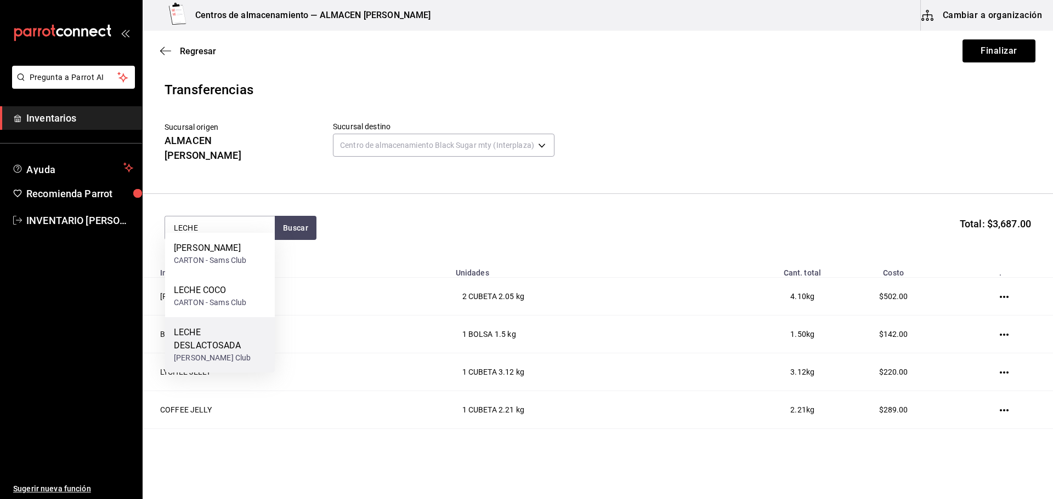
click at [210, 340] on div "LECHE DESLACTOSADA" at bounding box center [220, 339] width 92 height 26
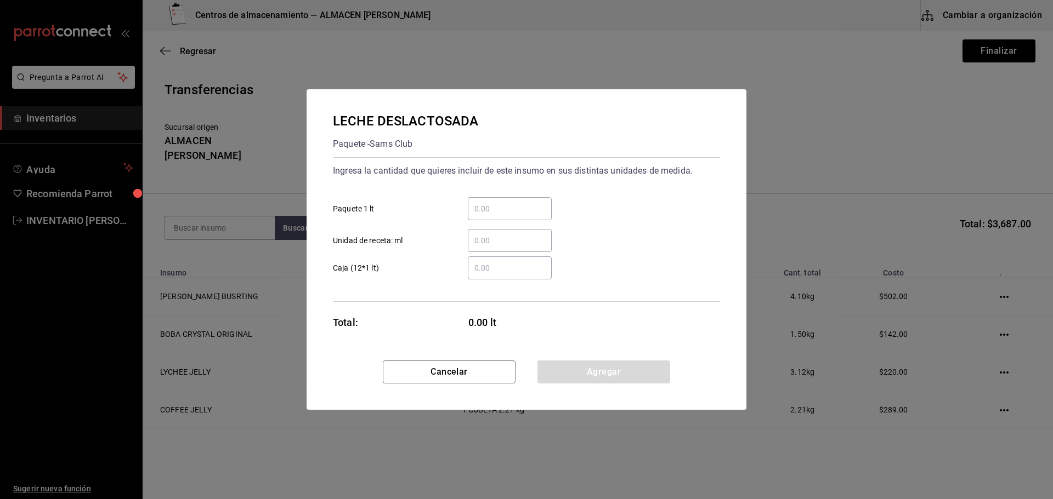
click at [488, 216] on div "​" at bounding box center [510, 208] width 84 height 23
click at [488, 215] on input "​ Paquete 1 lt" at bounding box center [510, 208] width 84 height 13
type input "15"
click at [606, 370] on button "Agregar" at bounding box center [603, 372] width 133 height 23
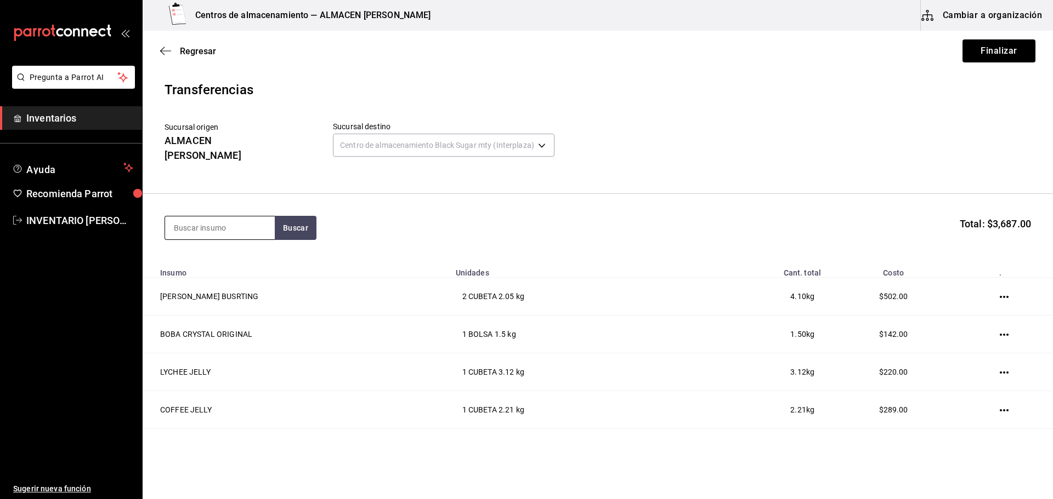
click at [255, 217] on input at bounding box center [220, 228] width 110 height 23
type input "LECHE"
click at [238, 300] on div "CARTON - Sams Club" at bounding box center [210, 303] width 72 height 12
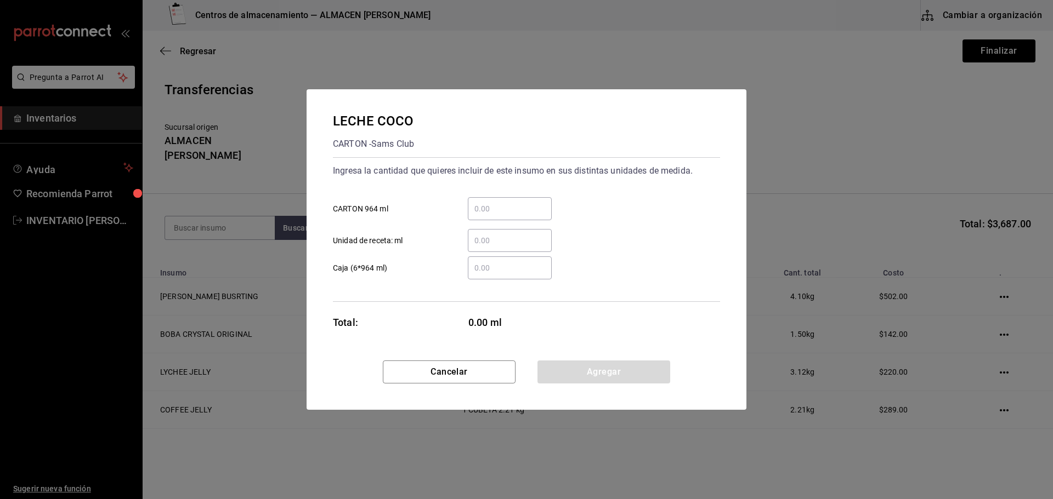
click at [486, 215] on input "​ CARTON 964 ml" at bounding box center [510, 208] width 84 height 13
type input "2"
click at [644, 377] on button "Agregar" at bounding box center [603, 372] width 133 height 23
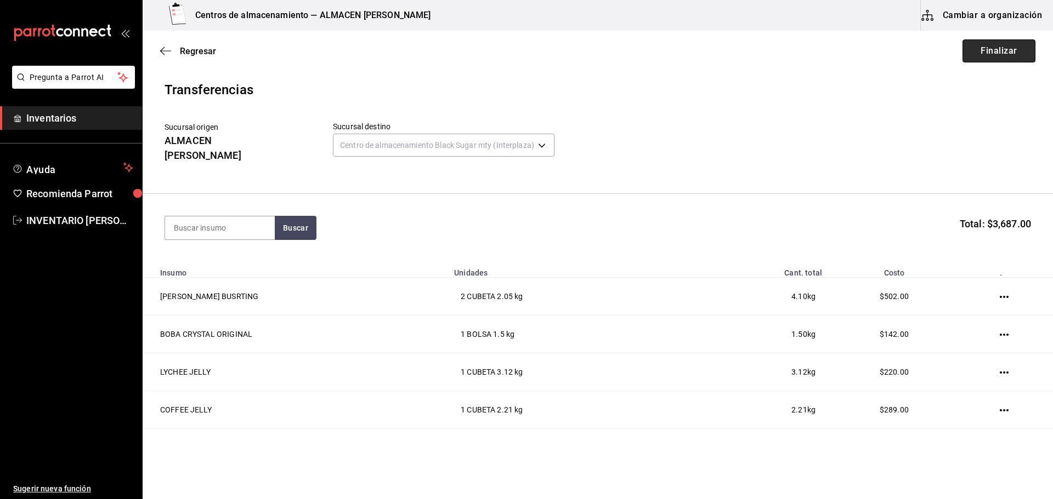
click at [987, 54] on button "Finalizar" at bounding box center [998, 50] width 73 height 23
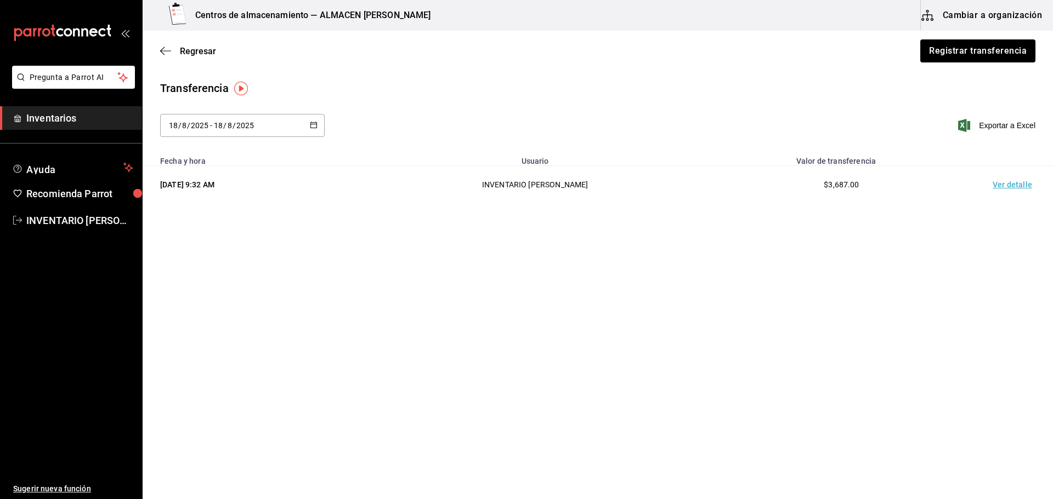
click at [680, 153] on th "Usuario" at bounding box center [535, 158] width 344 height 16
click at [940, 58] on button "Registrar transferencia" at bounding box center [977, 50] width 116 height 23
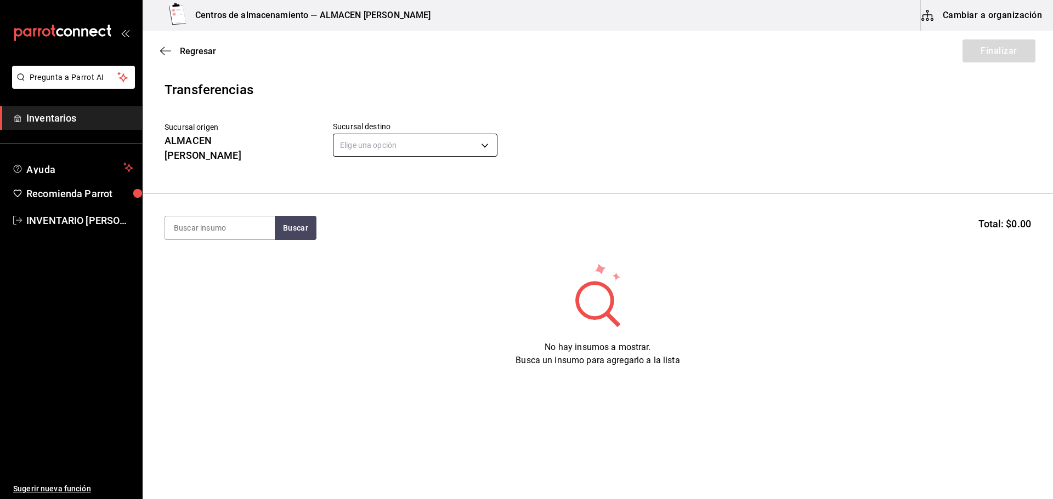
click at [433, 151] on body "Pregunta a Parrot AI Inventarios Ayuda Recomienda Parrot INVENTARIO [PERSON_NAM…" at bounding box center [526, 218] width 1053 height 437
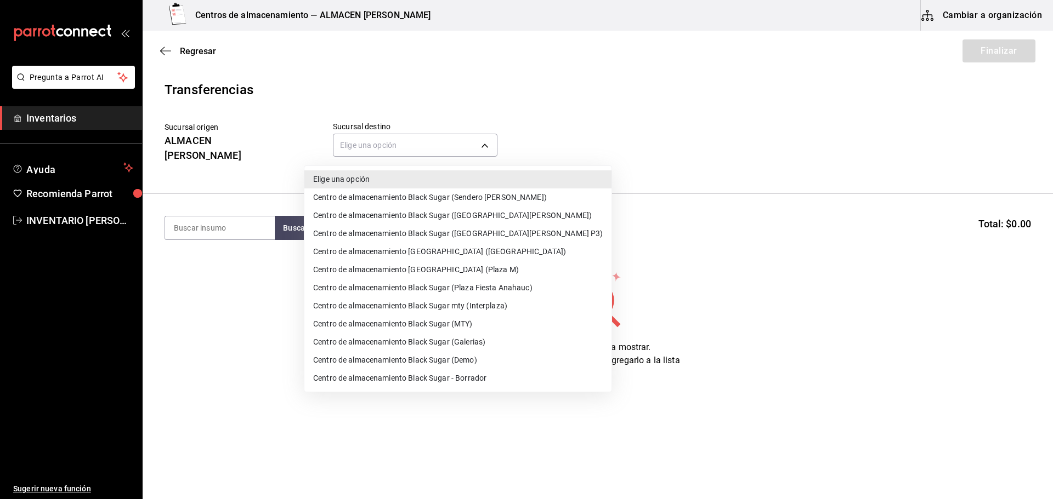
click at [492, 219] on li "Centro de almacenamiento Black Sugar ([GEOGRAPHIC_DATA][PERSON_NAME])" at bounding box center [457, 216] width 307 height 18
type input "600f23e3-9158-4ff2-b5b8-7016cf870ce2"
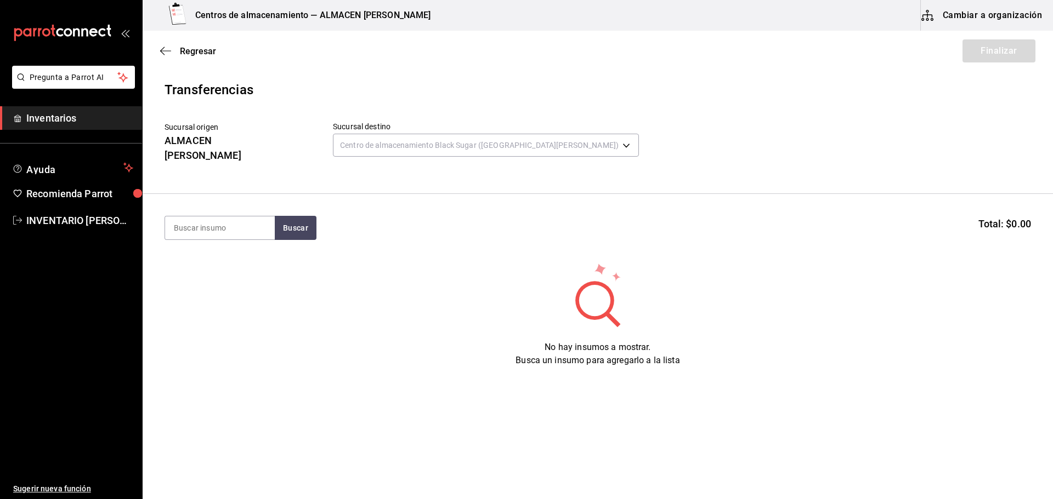
click at [249, 217] on input at bounding box center [220, 228] width 110 height 23
click at [242, 218] on input at bounding box center [220, 228] width 110 height 23
type input "BOBA"
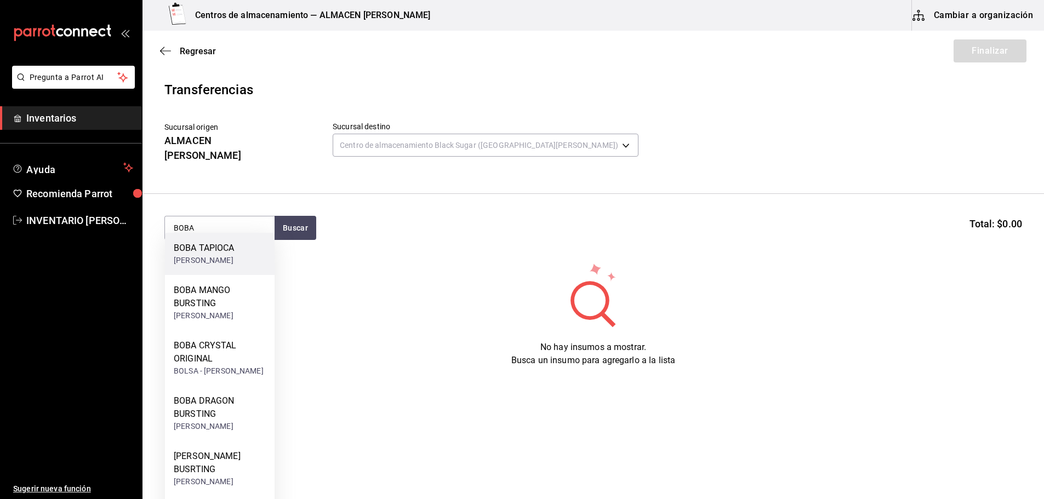
click at [247, 254] on div "BOBA TAPIOCA [PERSON_NAME]" at bounding box center [220, 254] width 110 height 42
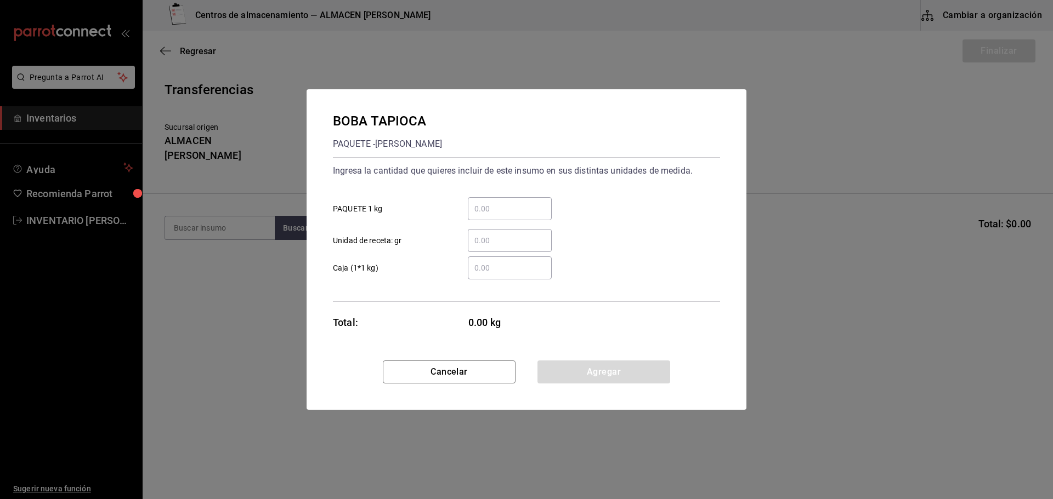
click at [530, 209] on input "​ PAQUETE 1 kg" at bounding box center [510, 208] width 84 height 13
type input "9"
click at [582, 374] on button "Agregar" at bounding box center [603, 372] width 133 height 23
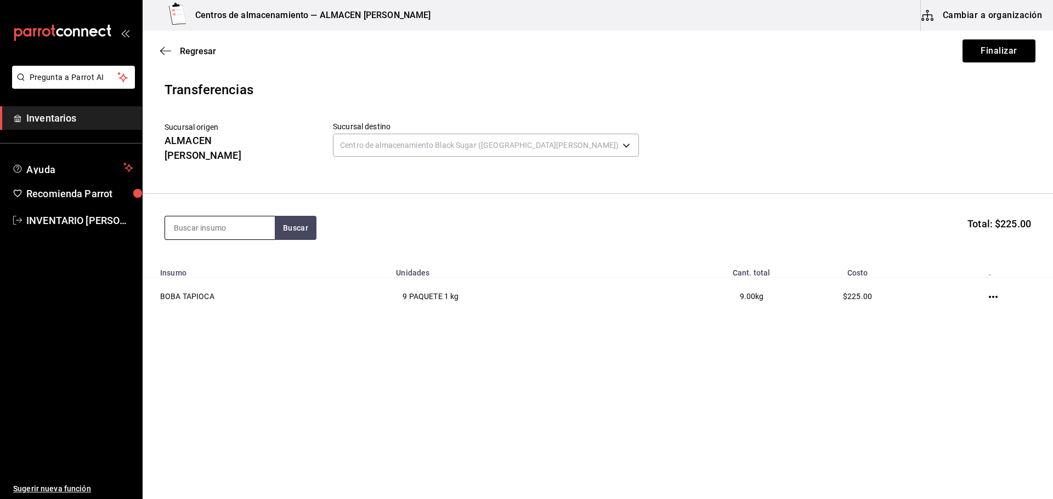
click at [224, 224] on input at bounding box center [220, 228] width 110 height 23
type input "TARO"
click at [234, 274] on div "[PERSON_NAME]" at bounding box center [220, 274] width 92 height 12
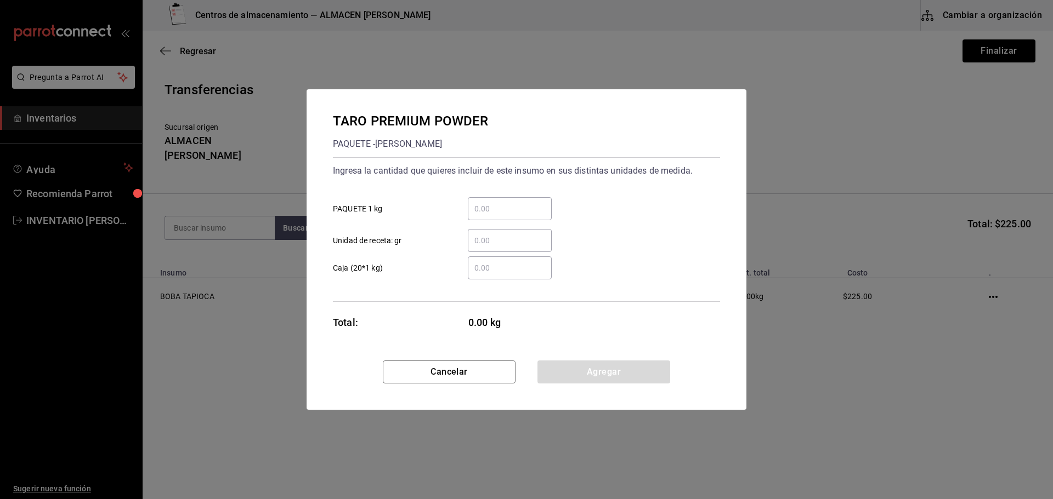
click at [492, 201] on div "​" at bounding box center [510, 208] width 84 height 23
click at [492, 202] on input "​ PAQUETE 1 kg" at bounding box center [510, 208] width 84 height 13
type input "2"
click at [606, 379] on button "Agregar" at bounding box center [603, 372] width 133 height 23
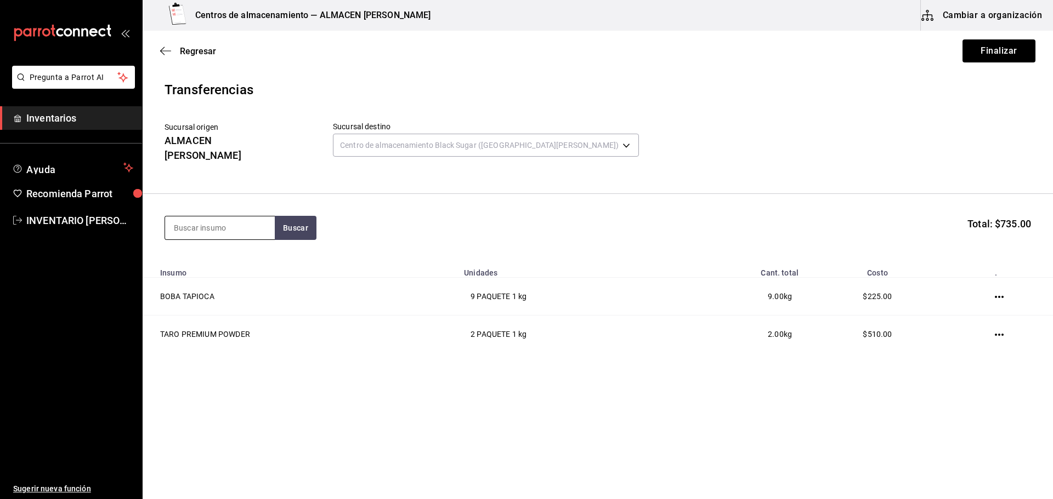
click at [227, 217] on input at bounding box center [220, 228] width 110 height 23
type input "COFF"
click at [226, 297] on div "COFFEE POWDER" at bounding box center [209, 290] width 70 height 13
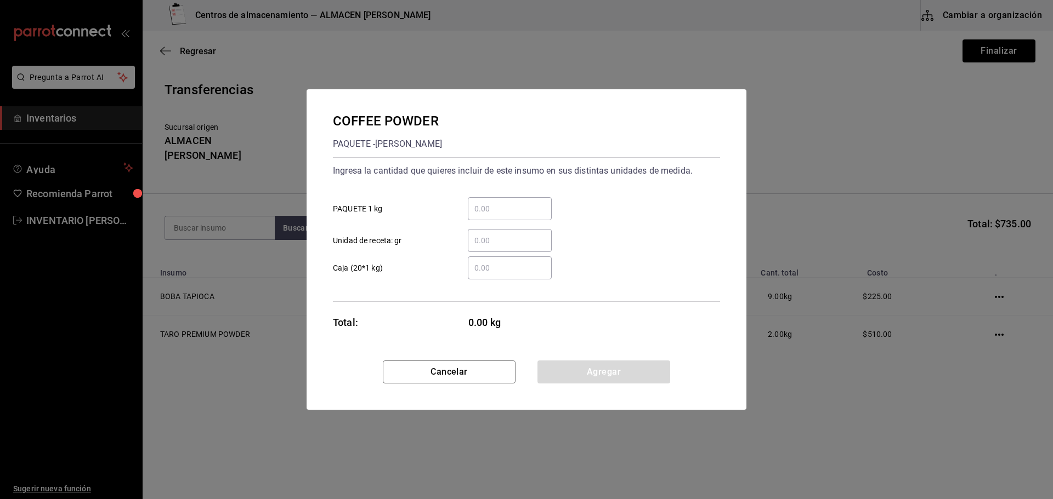
click at [506, 207] on input "​ PAQUETE 1 kg" at bounding box center [510, 208] width 84 height 13
type input "1"
click at [581, 365] on button "Agregar" at bounding box center [603, 372] width 133 height 23
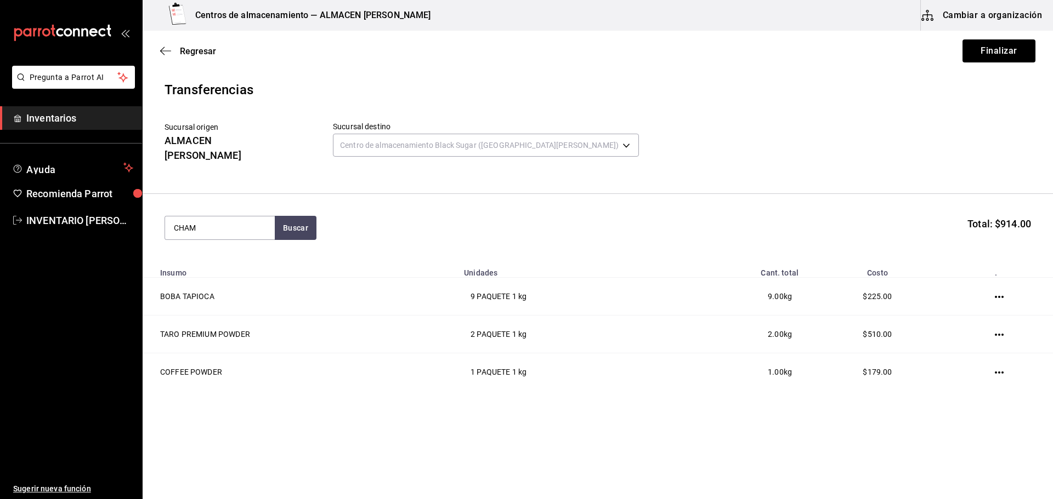
type input "CHAM"
click at [219, 244] on div "CHAMOY SYRUP" at bounding box center [210, 248] width 72 height 13
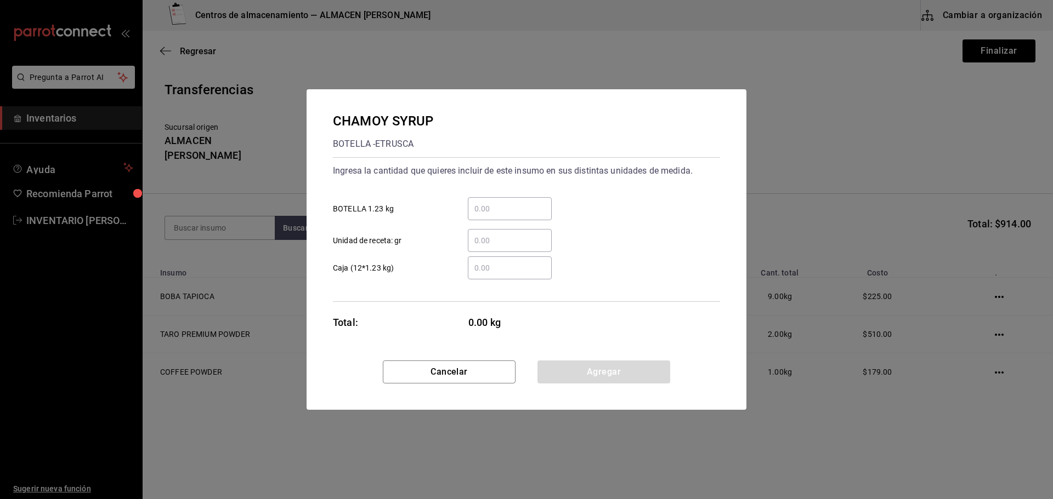
click at [494, 206] on input "​ BOTELLA 1.23 kg" at bounding box center [510, 208] width 84 height 13
type input "1"
click at [582, 374] on button "Agregar" at bounding box center [603, 372] width 133 height 23
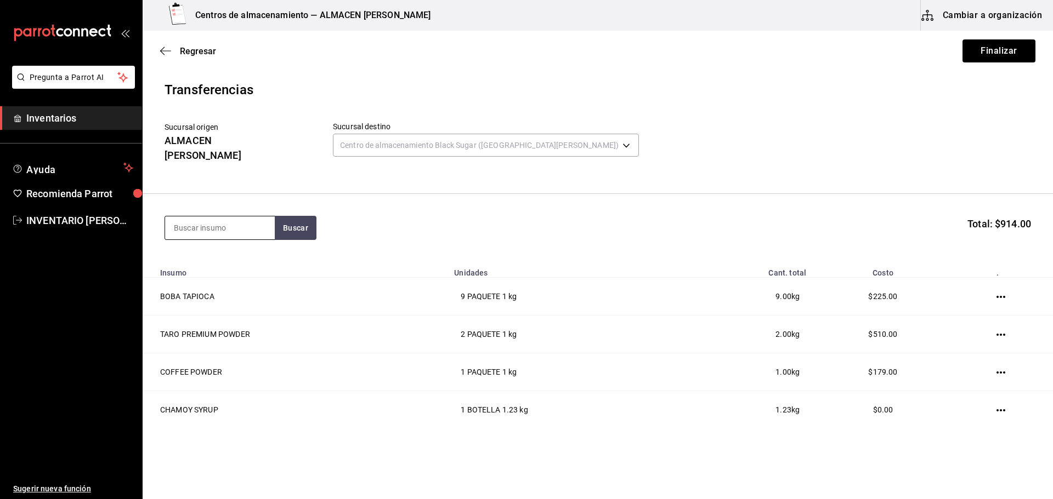
click at [198, 217] on input at bounding box center [220, 228] width 110 height 23
type input "LYCHEE"
click at [231, 294] on div "LYCHEE SYRUP" at bounding box center [204, 290] width 61 height 13
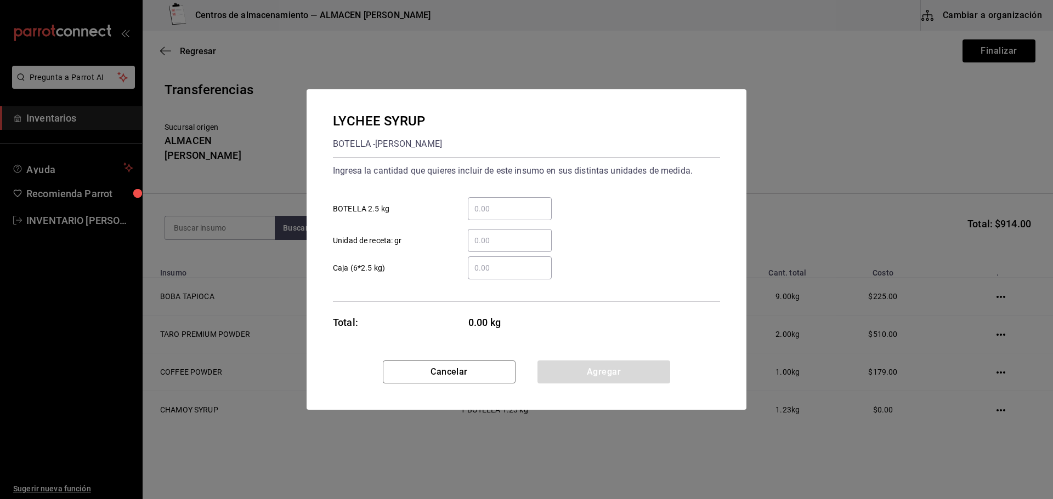
click at [505, 203] on input "​ BOTELLA 2.5 kg" at bounding box center [510, 208] width 84 height 13
type input "1"
click at [567, 380] on button "Agregar" at bounding box center [603, 372] width 133 height 23
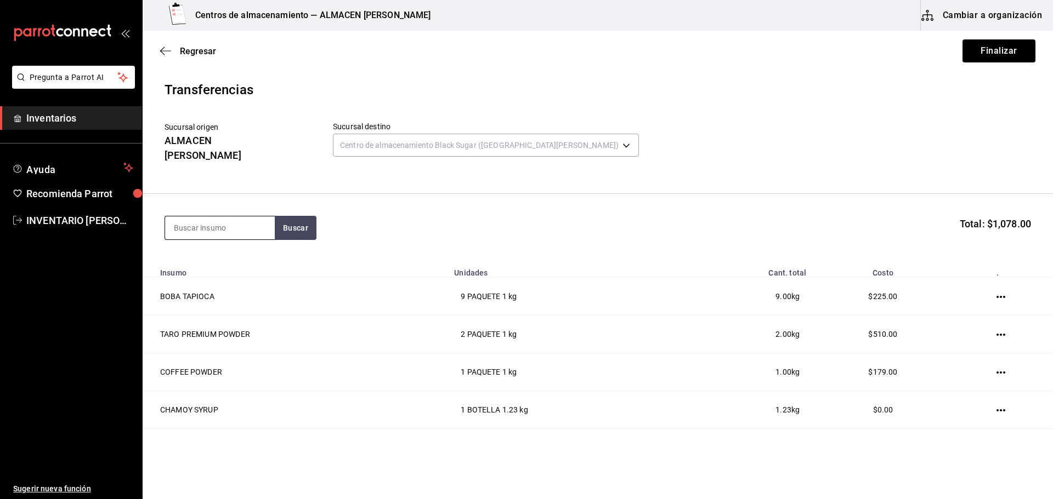
click at [192, 216] on div at bounding box center [219, 228] width 110 height 24
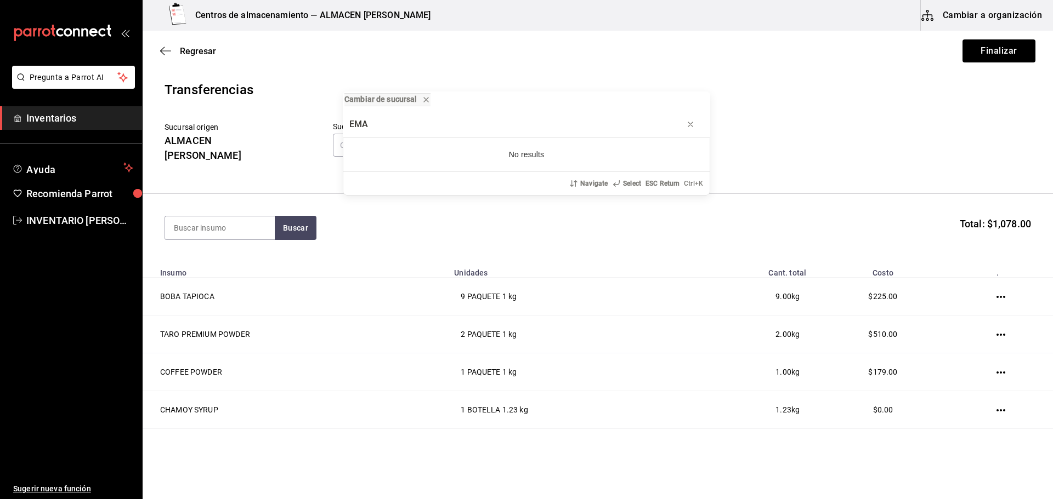
type input "EMA"
click at [194, 218] on div "Cambiar de sucursal EMA No results Navigate Select ESC Return Ctrl+ K" at bounding box center [526, 249] width 1053 height 499
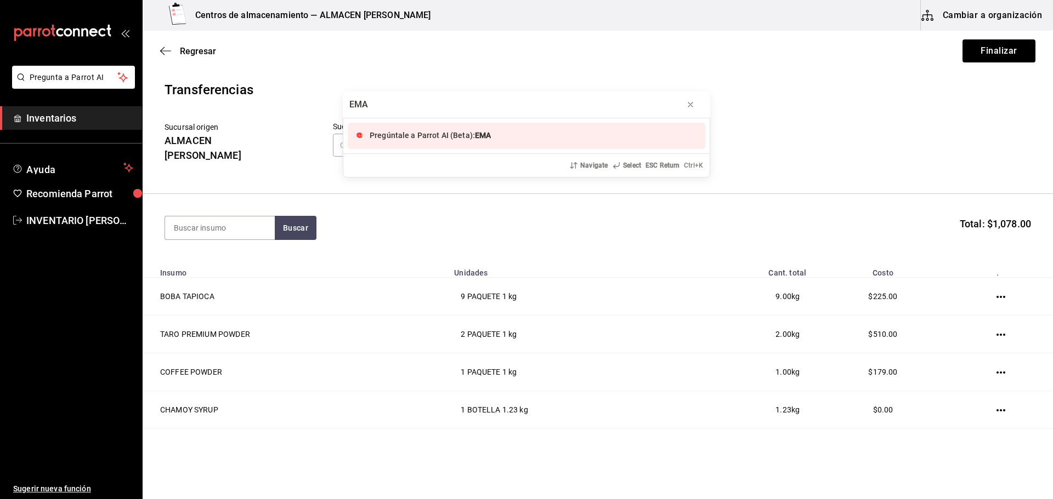
click at [194, 218] on div "EMA Pregúntale a Parrot AI (Beta): EMA Navigate Select ESC Return Ctrl+ K" at bounding box center [526, 249] width 1053 height 499
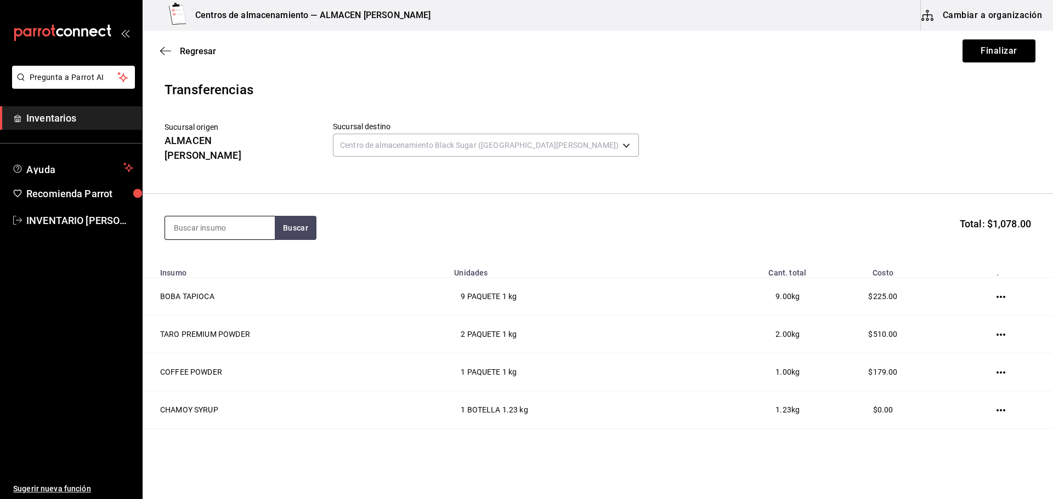
drag, startPoint x: 188, startPoint y: 203, endPoint x: 192, endPoint y: 221, distance: 18.0
click at [188, 212] on section "Buscar Total: $1,078.00" at bounding box center [598, 228] width 910 height 68
click at [192, 221] on input at bounding box center [220, 228] width 110 height 23
type input "CREMA"
click at [312, 216] on button "Buscar" at bounding box center [296, 228] width 42 height 24
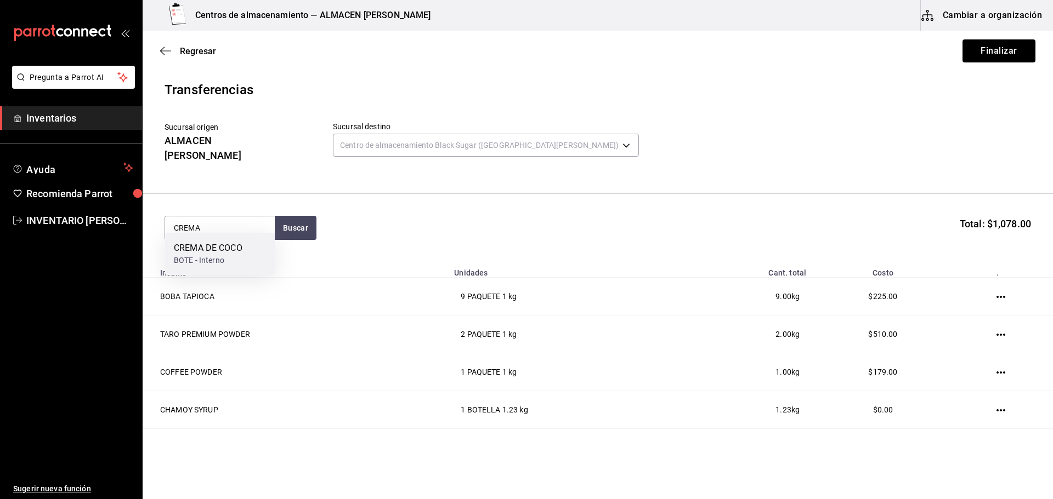
click at [230, 246] on div "CREMA DE COCO" at bounding box center [208, 248] width 69 height 13
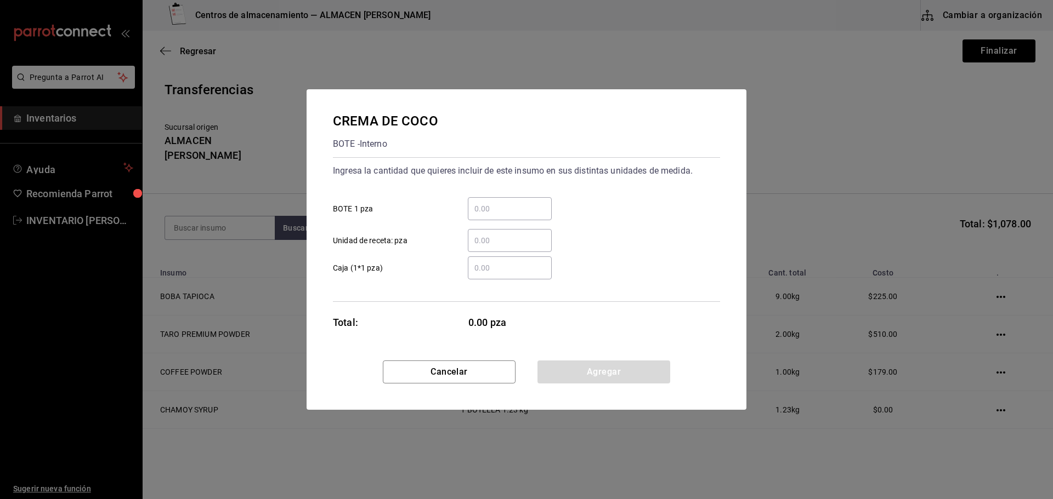
click at [487, 211] on input "​ BOTE 1 pza" at bounding box center [510, 208] width 84 height 13
type input "1"
drag, startPoint x: 584, startPoint y: 369, endPoint x: 440, endPoint y: 320, distance: 151.7
click at [584, 369] on button "Agregar" at bounding box center [603, 372] width 133 height 23
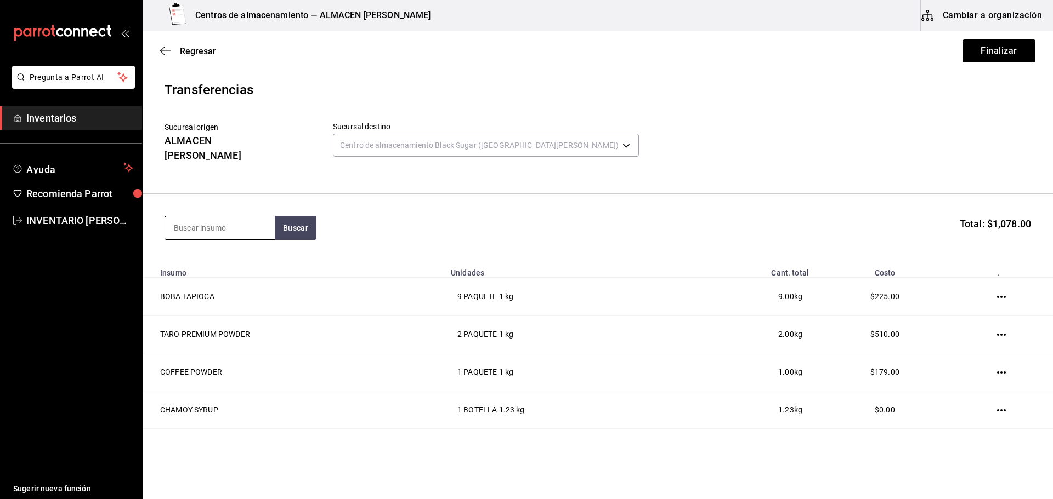
click at [243, 217] on input at bounding box center [220, 228] width 110 height 23
type input "LEMON"
click at [240, 250] on div "LEMON SYRUP [PERSON_NAME]" at bounding box center [220, 254] width 110 height 42
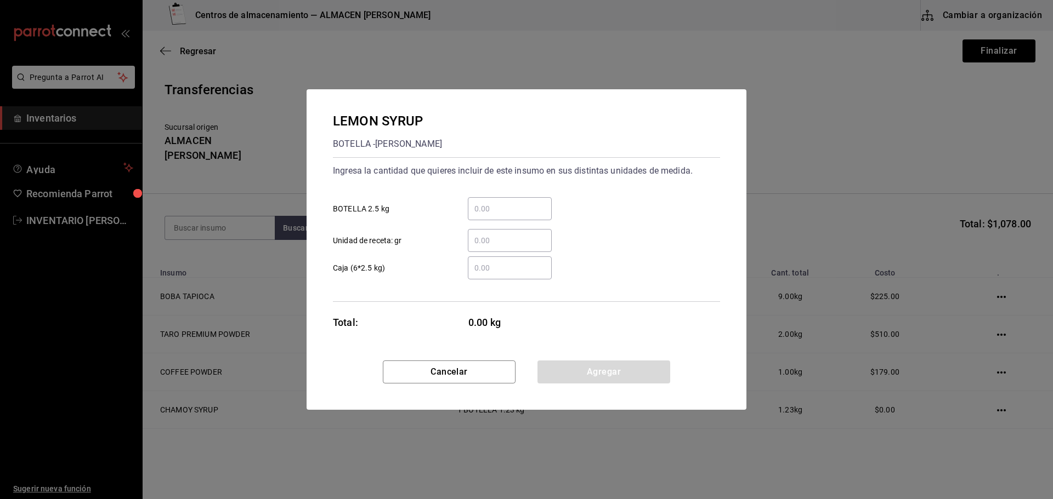
click at [478, 206] on input "​ BOTELLA 2.5 kg" at bounding box center [510, 208] width 84 height 13
type input "1"
click at [604, 364] on button "Agregar" at bounding box center [603, 372] width 133 height 23
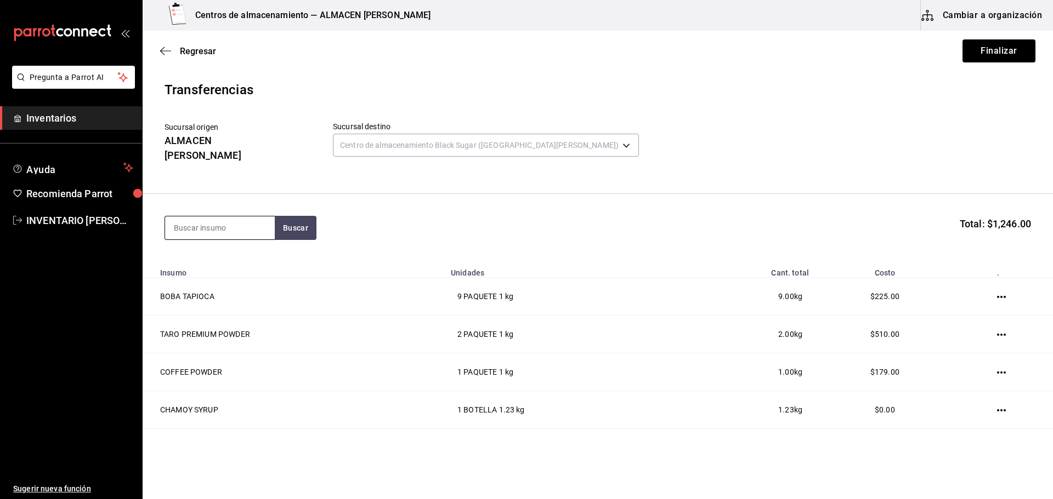
click at [241, 217] on input at bounding box center [220, 228] width 110 height 23
type input "FRUCTO"
click at [247, 254] on div "JARABE FRUCTOSE" at bounding box center [213, 248] width 78 height 13
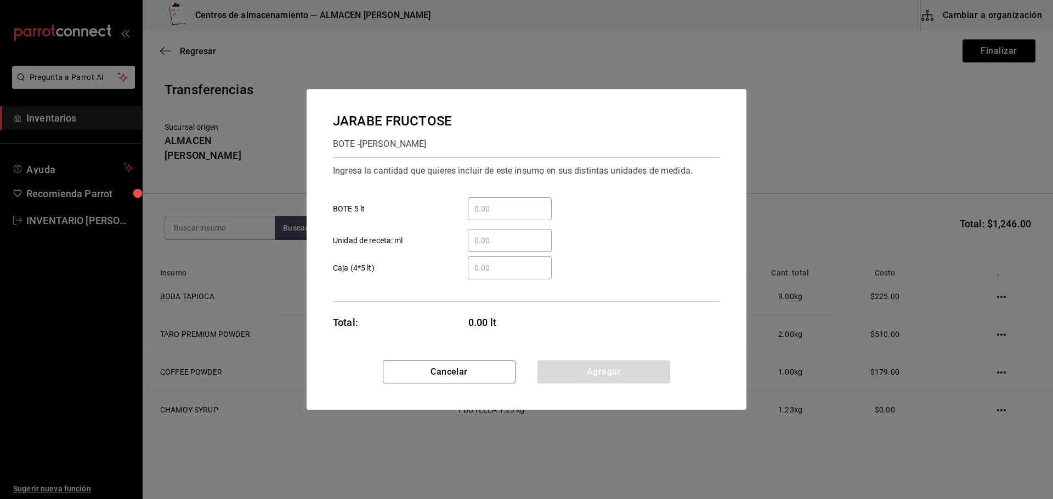
click at [490, 204] on input "​ BOTE 5 lt" at bounding box center [510, 208] width 84 height 13
type input "2"
click at [610, 360] on div "JARABE FRUCTOSE [PERSON_NAME] Ingresa la cantidad que quieres incluir de este i…" at bounding box center [526, 224] width 440 height 271
click at [606, 367] on button "Agregar" at bounding box center [603, 372] width 133 height 23
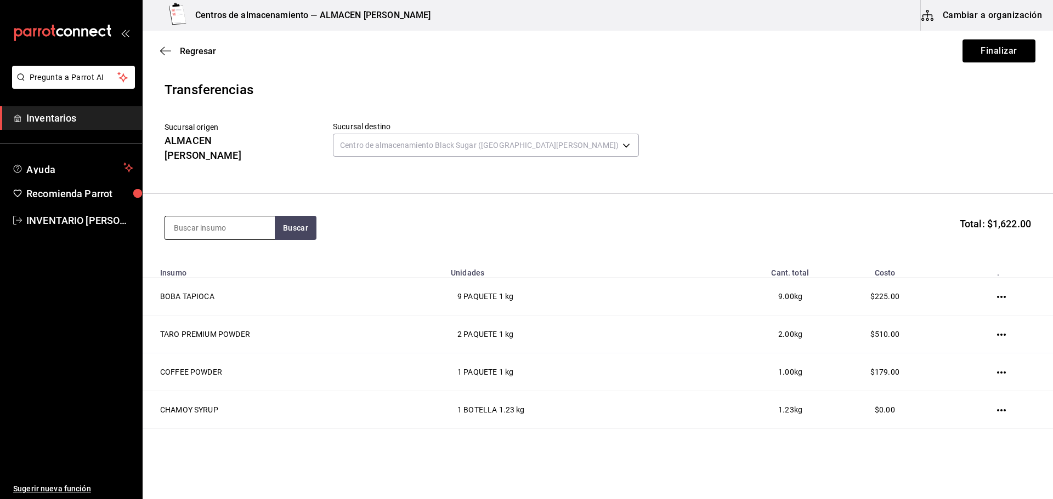
click at [243, 217] on input at bounding box center [220, 228] width 110 height 23
type input "POPO"
click at [220, 266] on div "[PERSON_NAME]/LOKYO" at bounding box center [218, 261] width 88 height 12
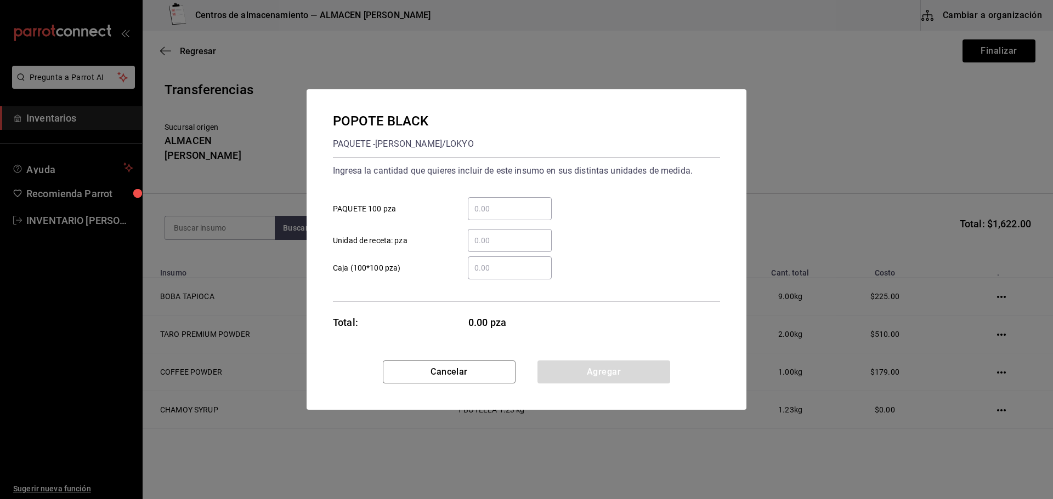
click at [519, 213] on input "​ PAQUETE 100 pza" at bounding box center [510, 208] width 84 height 13
type input "3"
click at [564, 380] on button "Agregar" at bounding box center [603, 372] width 133 height 23
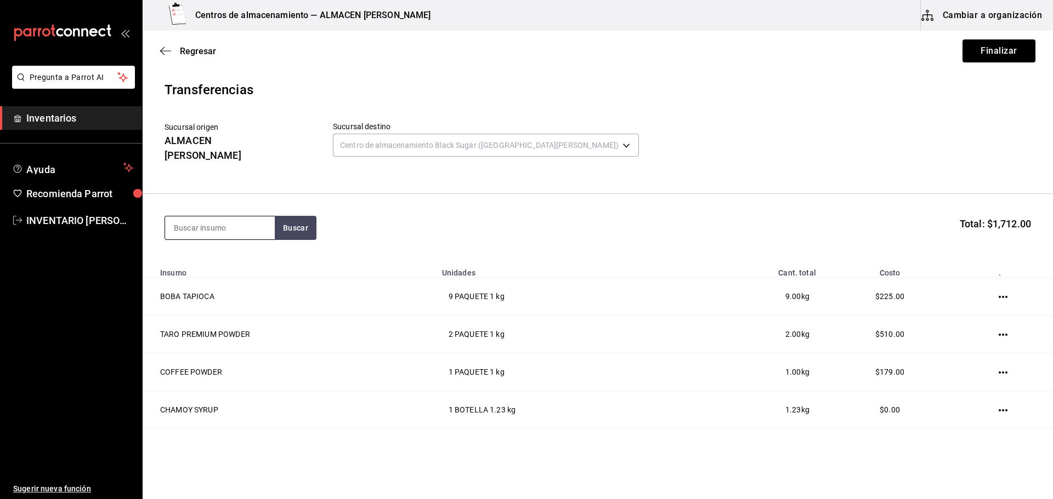
click at [243, 219] on input at bounding box center [220, 228] width 110 height 23
type input "SERVI"
click at [272, 237] on div "SERVILLETA [PERSON_NAME]/LOKYO" at bounding box center [220, 254] width 110 height 42
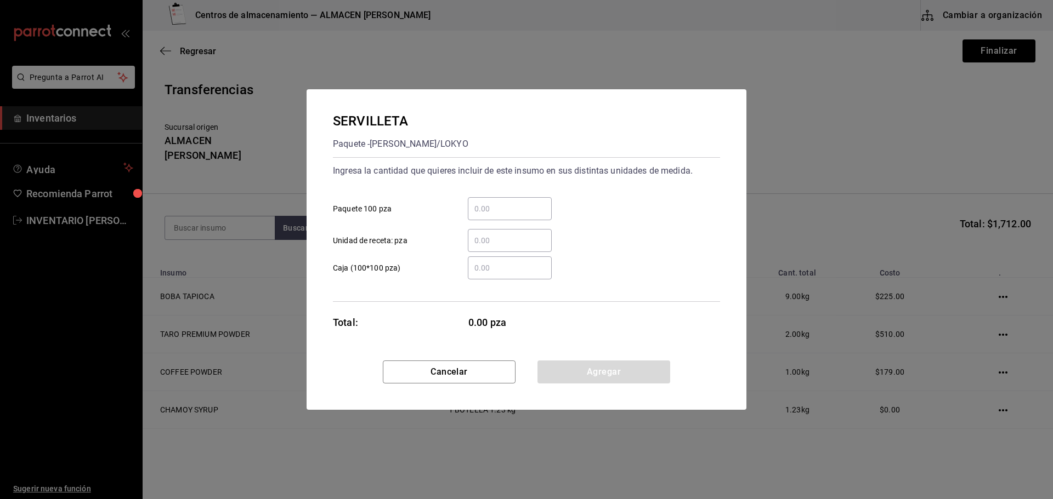
click at [511, 204] on input "​ Paquete 100 pza" at bounding box center [510, 208] width 84 height 13
type input "2"
drag, startPoint x: 573, startPoint y: 374, endPoint x: 544, endPoint y: 366, distance: 29.8
click at [573, 374] on button "Agregar" at bounding box center [603, 372] width 133 height 23
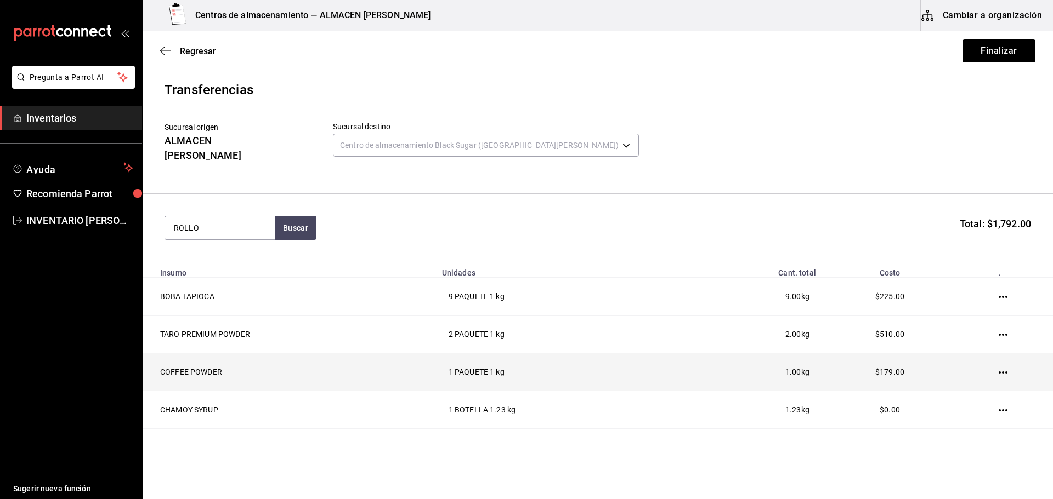
type input "ROLLO"
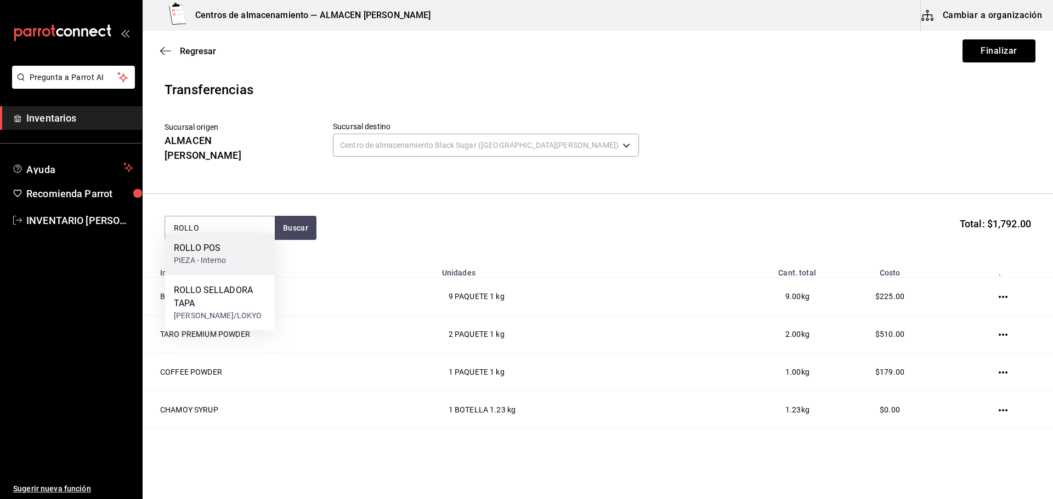
click at [225, 254] on div "ROLLO POS" at bounding box center [200, 248] width 52 height 13
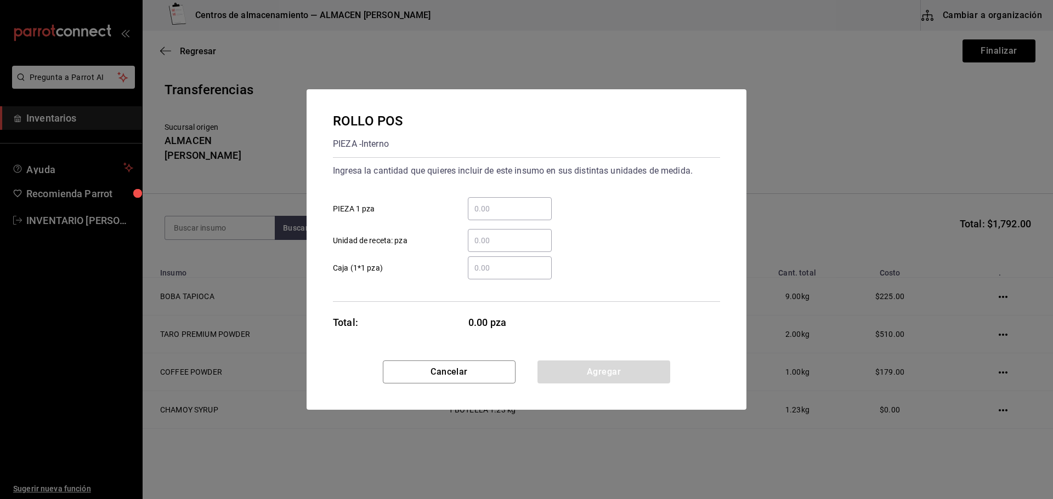
click at [503, 197] on div "​ PIEZA 1 pza" at bounding box center [522, 205] width 396 height 32
click at [495, 210] on input "​ PIEZA 1 pza" at bounding box center [510, 208] width 84 height 13
type input "1"
click at [625, 372] on button "Agregar" at bounding box center [603, 372] width 133 height 23
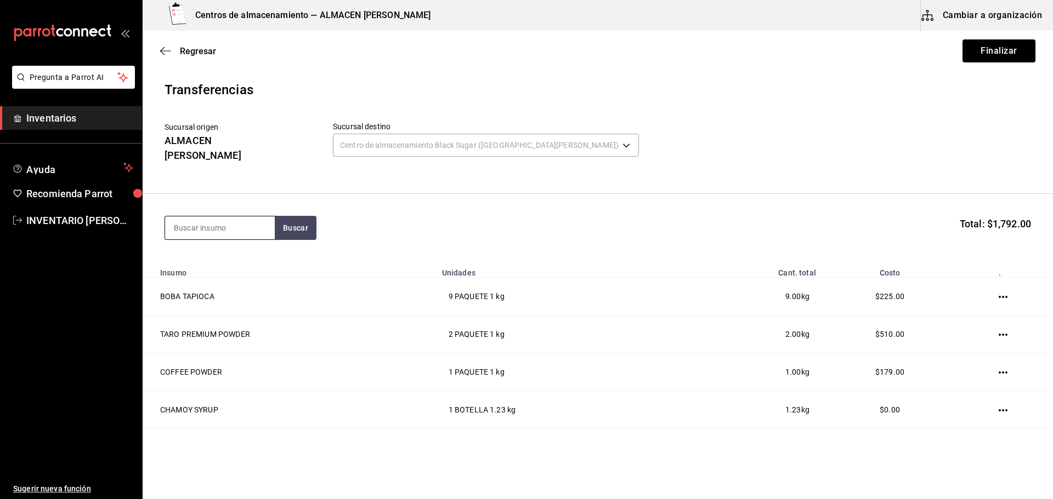
click at [221, 217] on input at bounding box center [220, 228] width 110 height 23
type input "COFI"
click at [252, 265] on div "COFIA PAQUETE - Interno" at bounding box center [220, 254] width 110 height 42
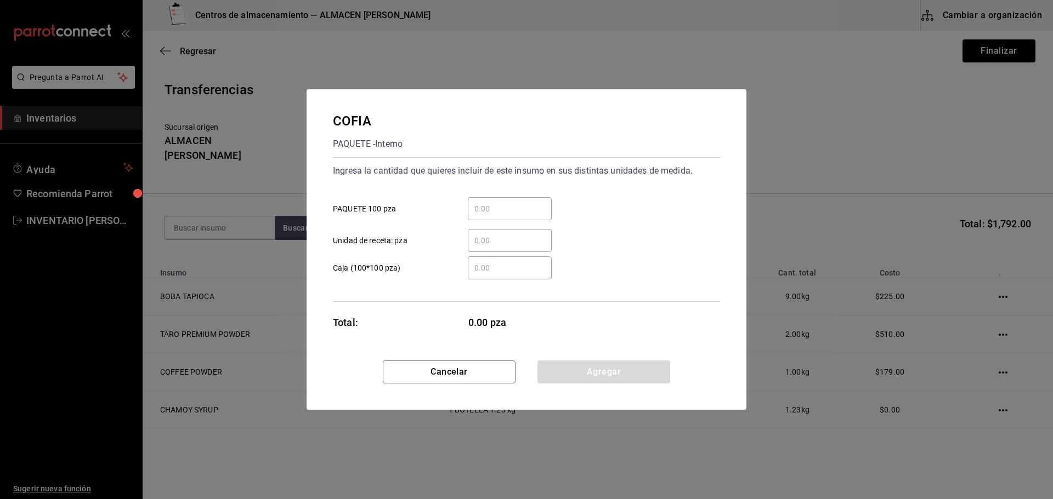
click at [469, 212] on input "​ PAQUETE 100 pza" at bounding box center [510, 208] width 84 height 13
type input "1"
click at [562, 369] on button "Agregar" at bounding box center [603, 372] width 133 height 23
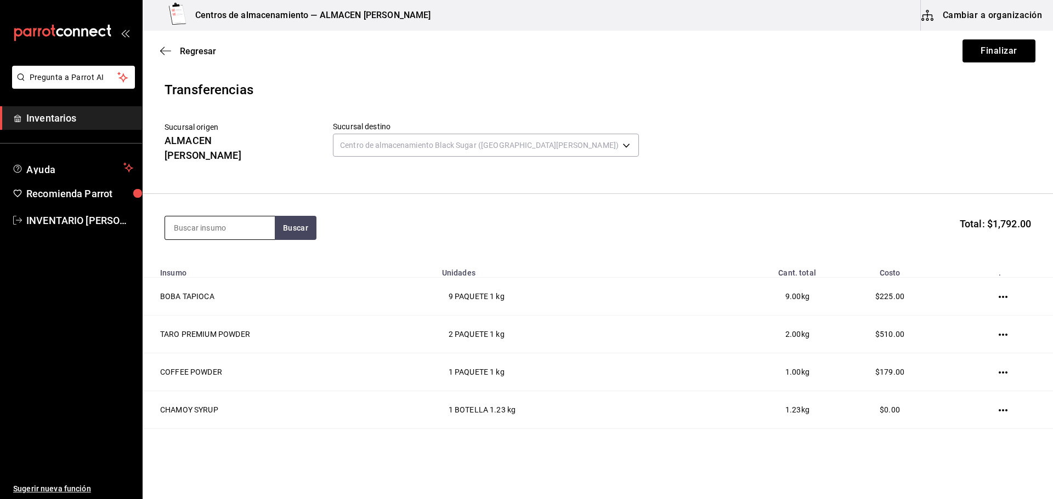
click at [226, 220] on input at bounding box center [220, 228] width 110 height 23
type input "LECHE"
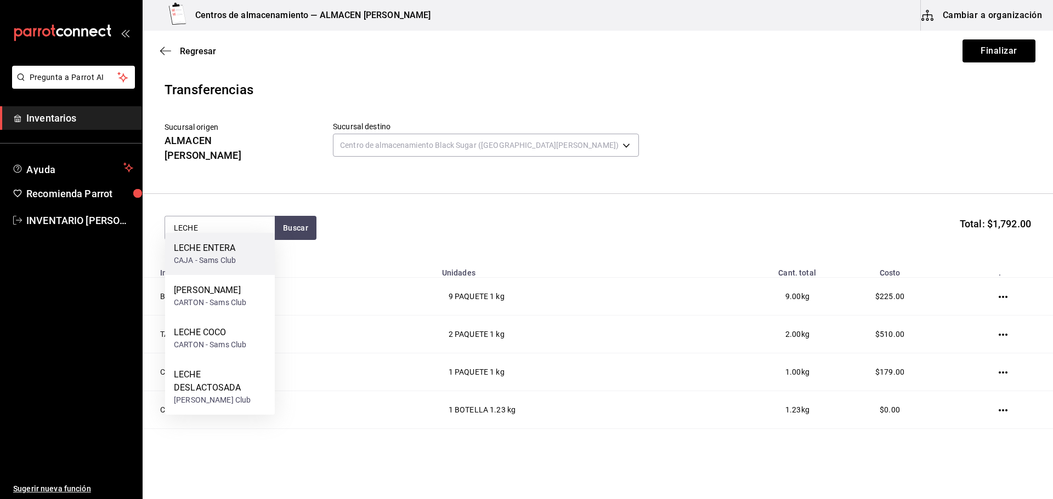
click at [237, 252] on div "LECHE ENTERA CAJA - Sams Club" at bounding box center [220, 254] width 110 height 42
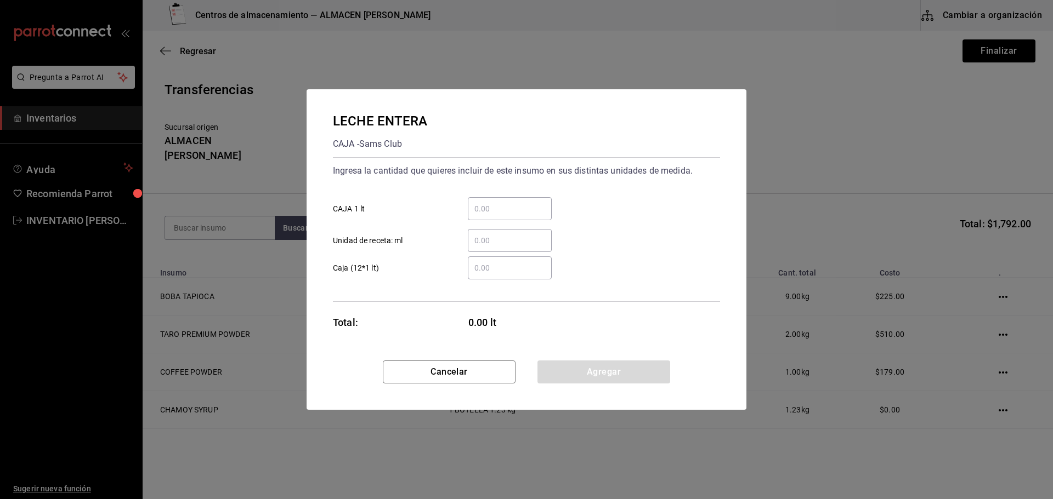
drag, startPoint x: 468, startPoint y: 212, endPoint x: 452, endPoint y: 215, distance: 16.4
click at [468, 212] on input "​ CAJA 1 lt" at bounding box center [510, 208] width 84 height 13
type input "4"
click at [570, 371] on button "Agregar" at bounding box center [603, 372] width 133 height 23
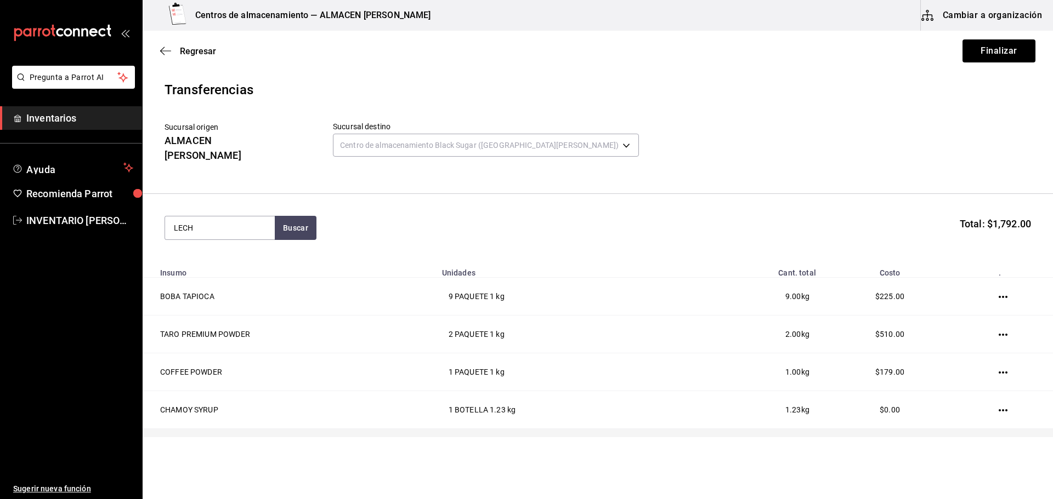
type input "LECHE"
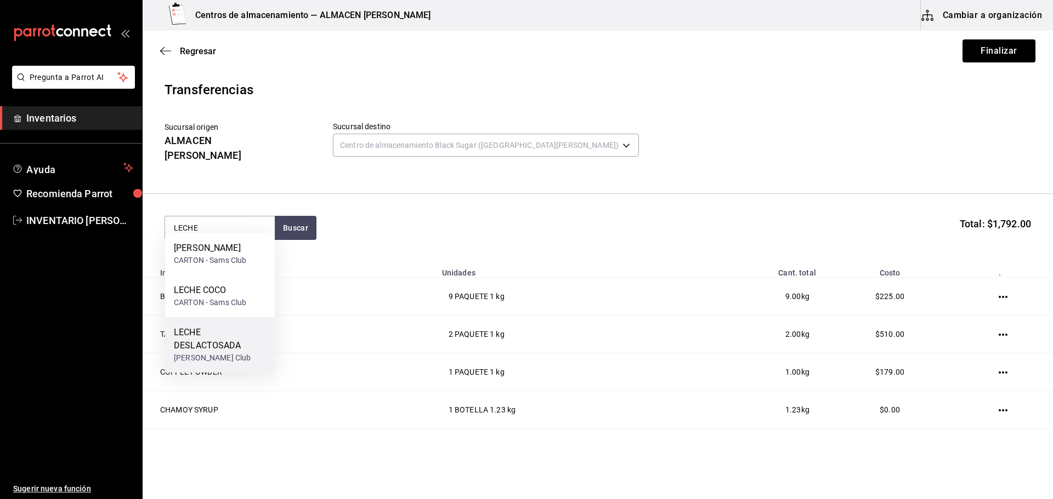
click at [182, 345] on div "LECHE DESLACTOSADA" at bounding box center [220, 339] width 92 height 26
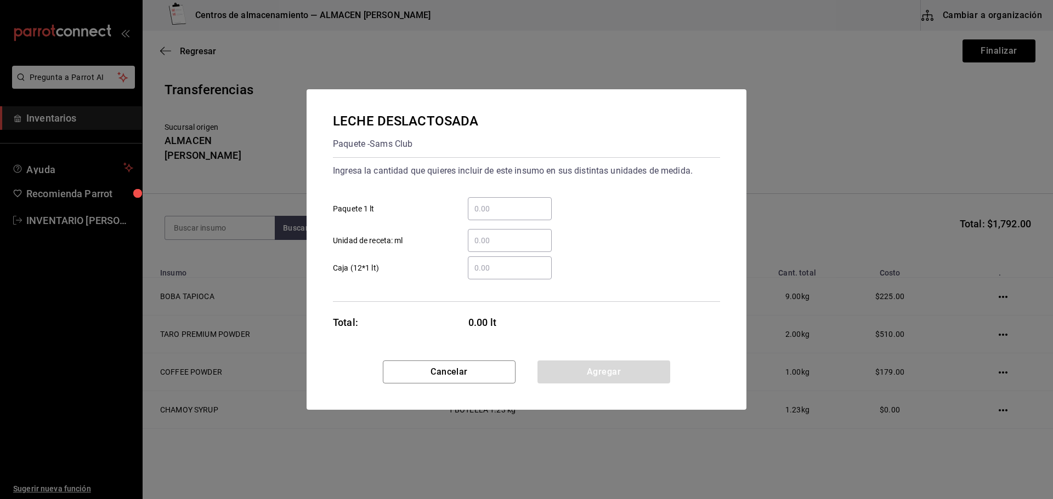
click at [500, 209] on input "​ Paquete 1 lt" at bounding box center [510, 208] width 84 height 13
type input "8"
click at [594, 375] on button "Agregar" at bounding box center [603, 372] width 133 height 23
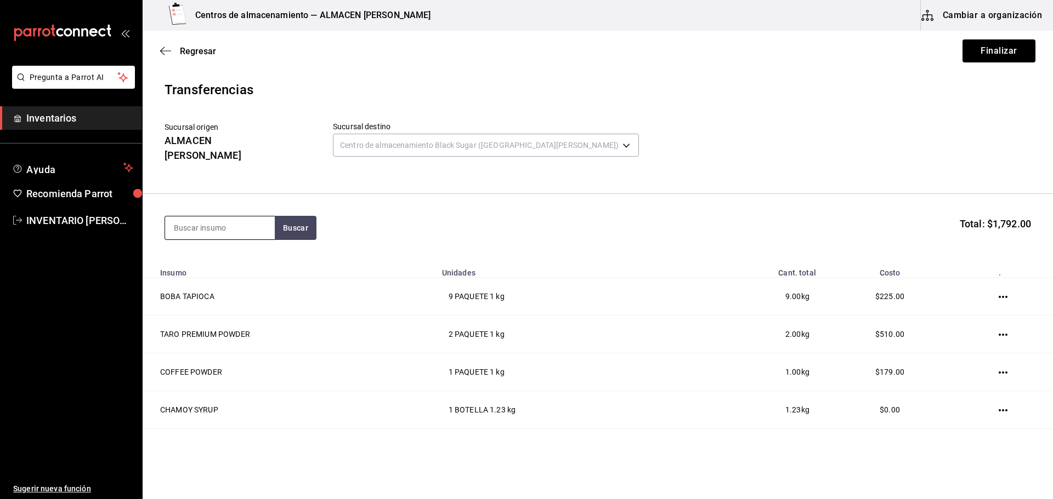
click at [241, 221] on input at bounding box center [220, 228] width 110 height 23
type input "LECHE"
click at [225, 299] on div "CARTON - Sams Club" at bounding box center [210, 303] width 72 height 12
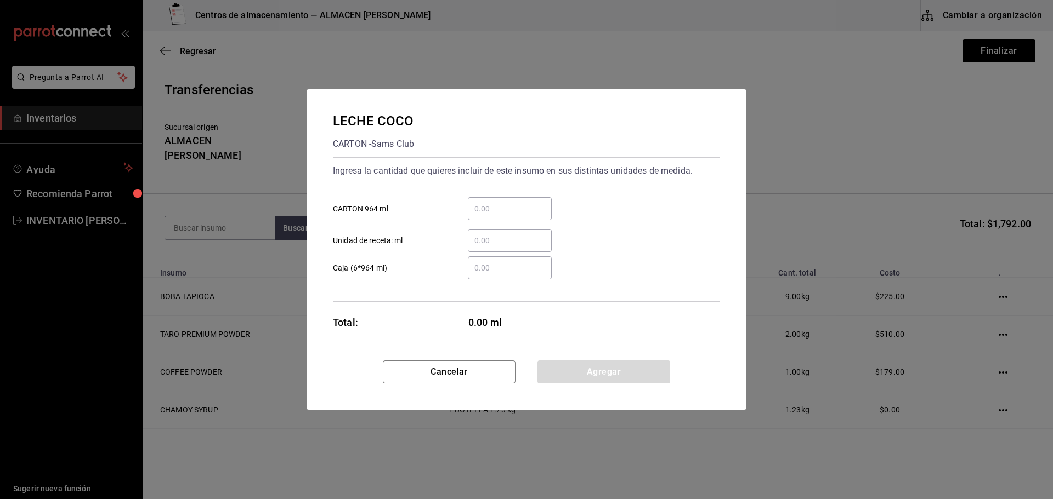
click at [475, 201] on div "​" at bounding box center [510, 208] width 84 height 23
click at [475, 202] on input "​ CARTON 964 ml" at bounding box center [510, 208] width 84 height 13
type input "2"
drag, startPoint x: 602, startPoint y: 363, endPoint x: 565, endPoint y: 346, distance: 41.0
click at [602, 363] on button "Agregar" at bounding box center [603, 372] width 133 height 23
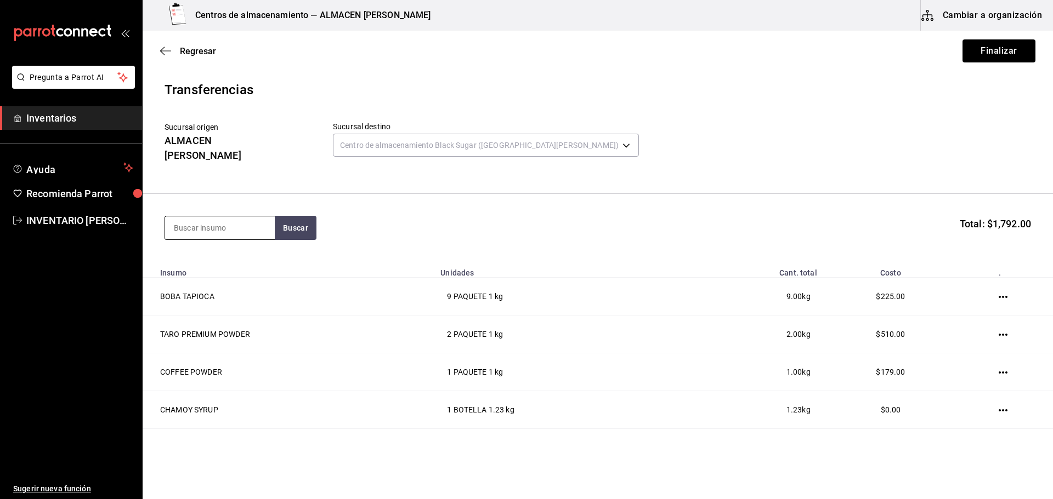
click at [234, 228] on div at bounding box center [219, 228] width 110 height 24
click at [212, 195] on section "Buscar Total: $1,792.00" at bounding box center [598, 228] width 910 height 68
click at [195, 226] on input at bounding box center [220, 228] width 110 height 23
click at [215, 231] on section "Buscar Total: $1,792.00" at bounding box center [598, 228] width 910 height 68
click at [214, 217] on input at bounding box center [220, 228] width 110 height 23
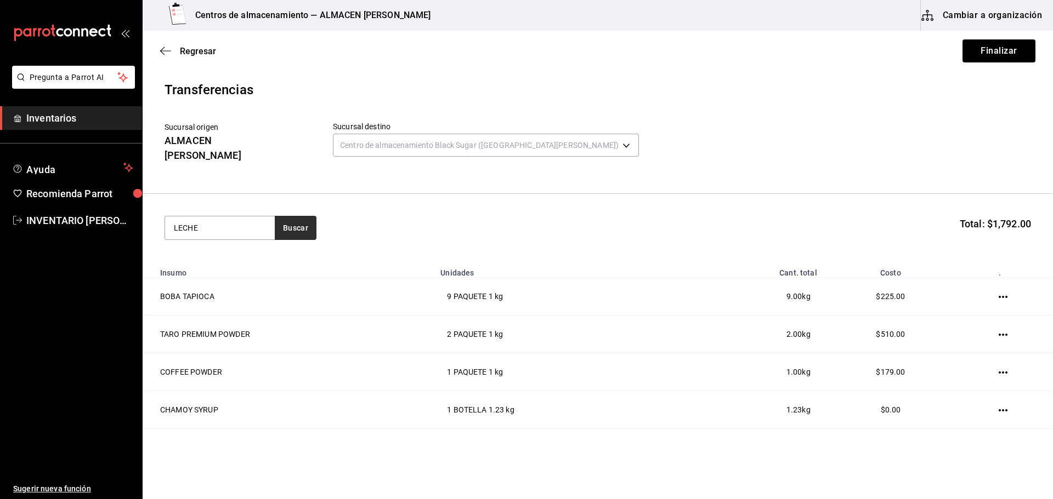
type input "LECHE"
click at [306, 218] on button "Buscar" at bounding box center [296, 228] width 42 height 24
click at [226, 254] on div "[PERSON_NAME]" at bounding box center [210, 248] width 72 height 13
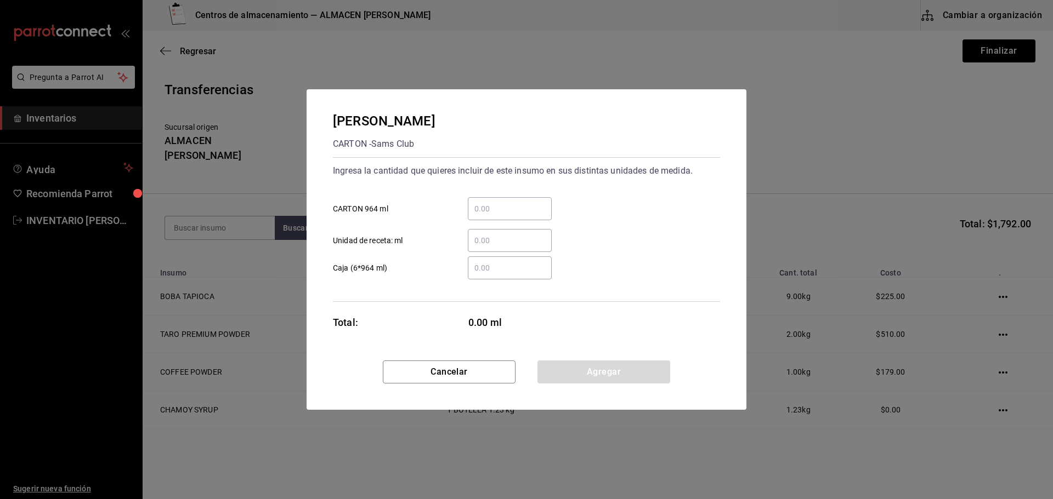
click at [531, 196] on div "​ CARTON 964 ml" at bounding box center [522, 205] width 396 height 32
click at [514, 221] on div "​ Unidad de receta: ml" at bounding box center [522, 236] width 396 height 32
click at [522, 211] on input "​ CARTON 964 ml" at bounding box center [510, 208] width 84 height 13
type input "1"
click at [585, 369] on button "Agregar" at bounding box center [603, 372] width 133 height 23
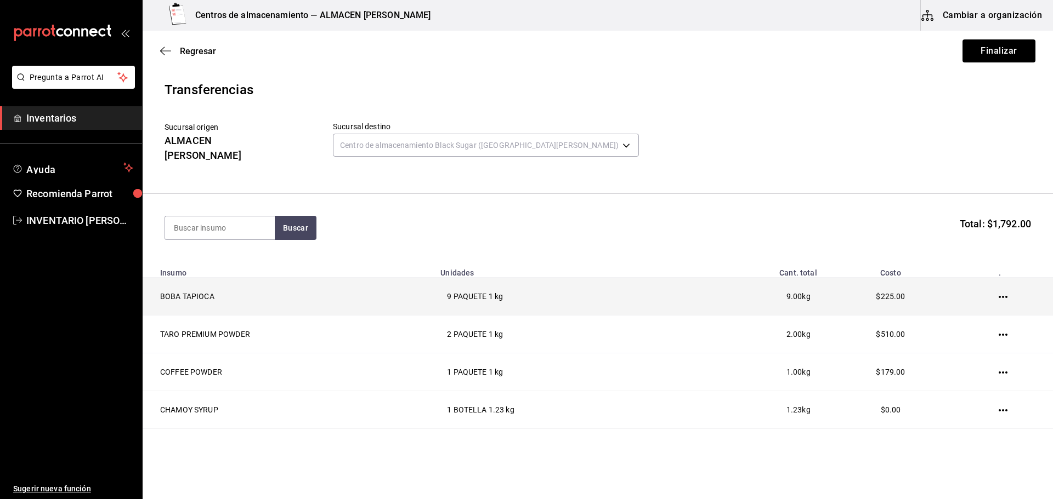
drag, startPoint x: 223, startPoint y: 224, endPoint x: 227, endPoint y: 269, distance: 45.2
click at [224, 244] on section "Buscar Total: $1,792.00" at bounding box center [598, 228] width 910 height 68
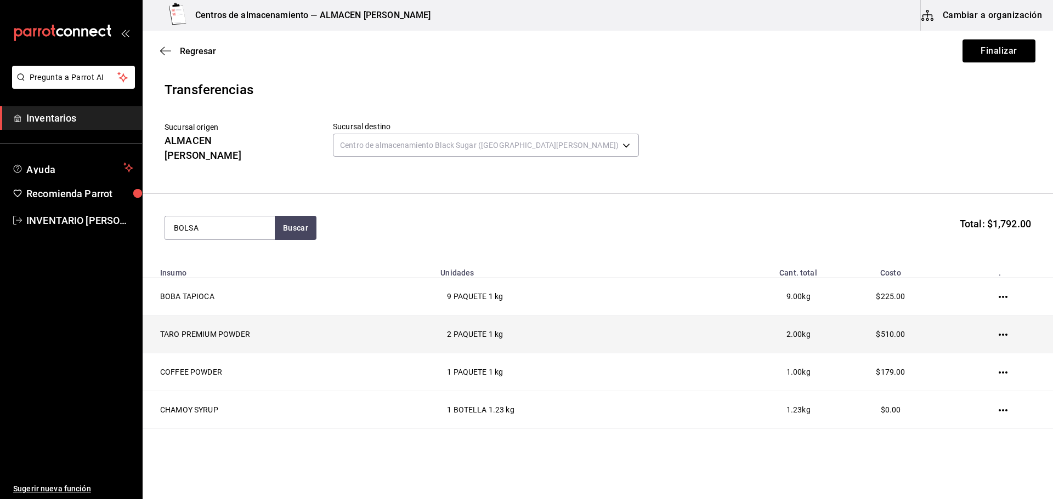
type input "BOLSA"
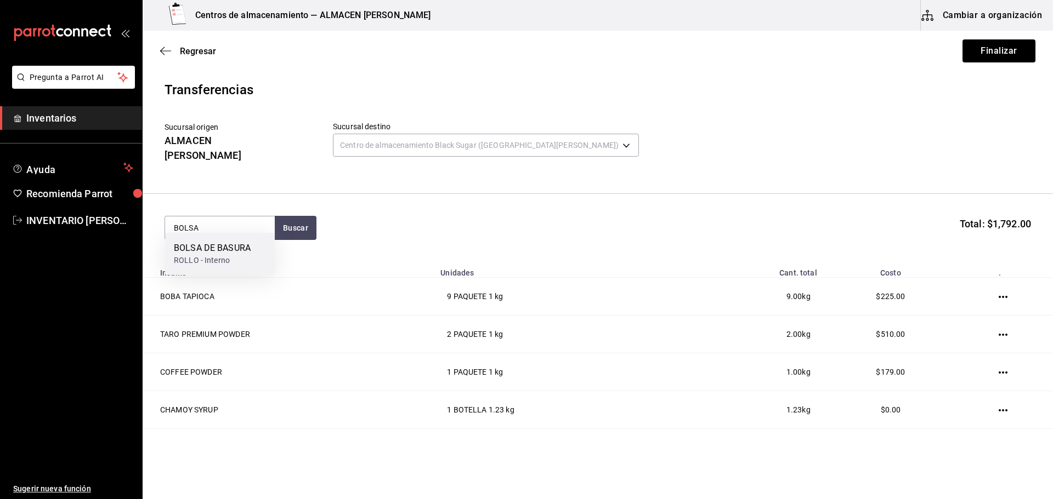
click at [247, 246] on div "BOLSA DE BASURA" at bounding box center [212, 248] width 77 height 13
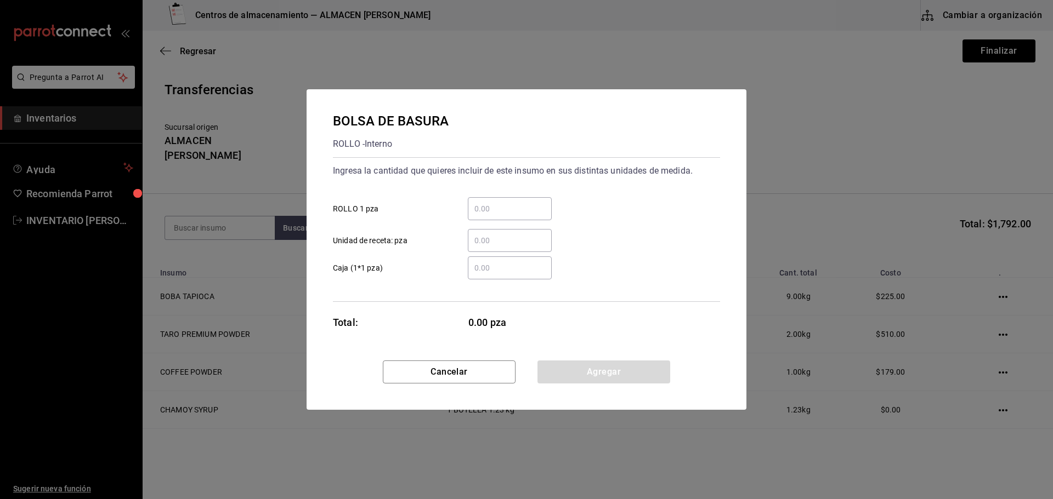
click at [477, 208] on input "​ ROLLO 1 pza" at bounding box center [510, 208] width 84 height 13
type input "1"
click at [584, 376] on button "Agregar" at bounding box center [603, 372] width 133 height 23
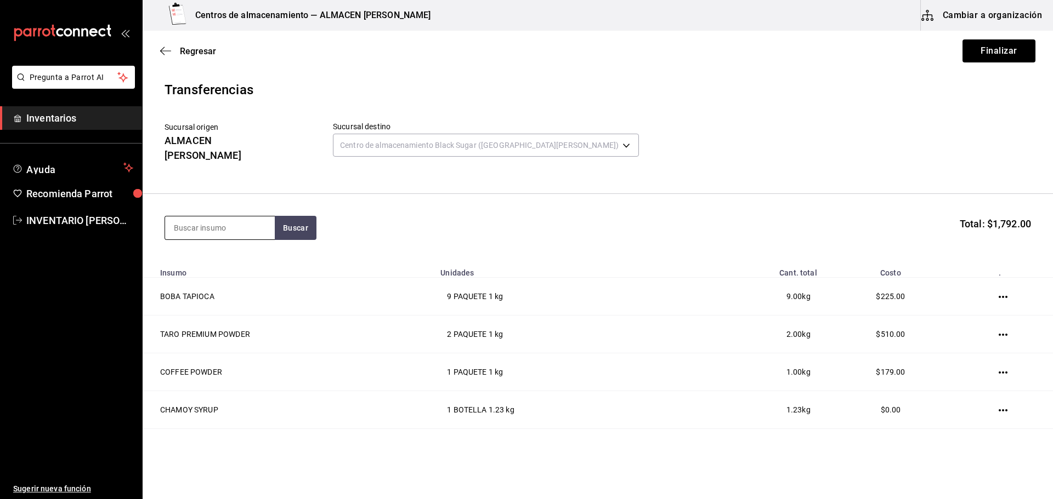
click at [223, 221] on input at bounding box center [220, 228] width 110 height 23
drag, startPoint x: 962, startPoint y: 46, endPoint x: 958, endPoint y: 54, distance: 8.9
click at [962, 46] on button "Finalizar" at bounding box center [998, 50] width 73 height 23
